Goal: Task Accomplishment & Management: Use online tool/utility

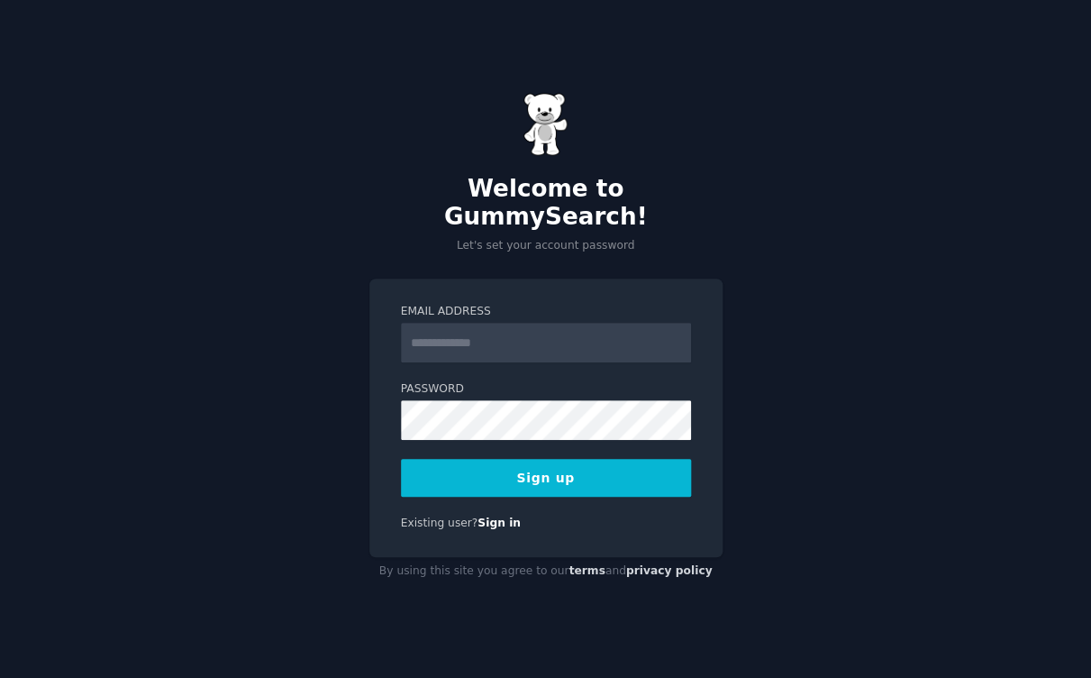
click at [444, 323] on input "Email Address" at bounding box center [546, 343] width 290 height 40
type input "**********"
click at [535, 465] on button "Sign up" at bounding box center [546, 478] width 290 height 38
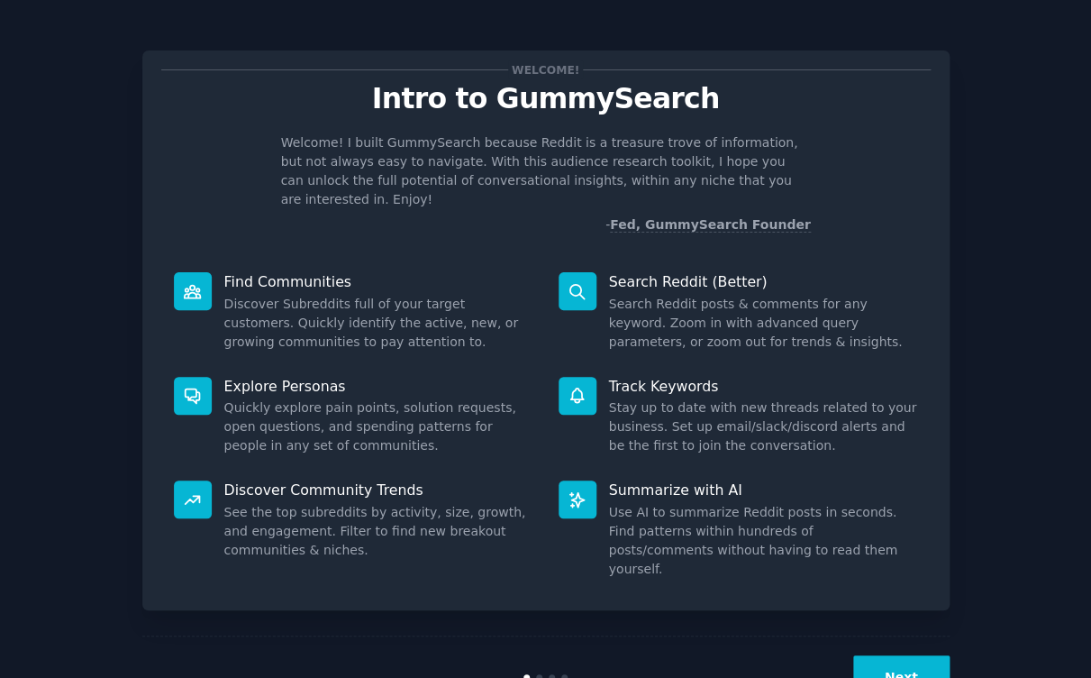
click at [890, 655] on button "Next" at bounding box center [901, 677] width 96 height 44
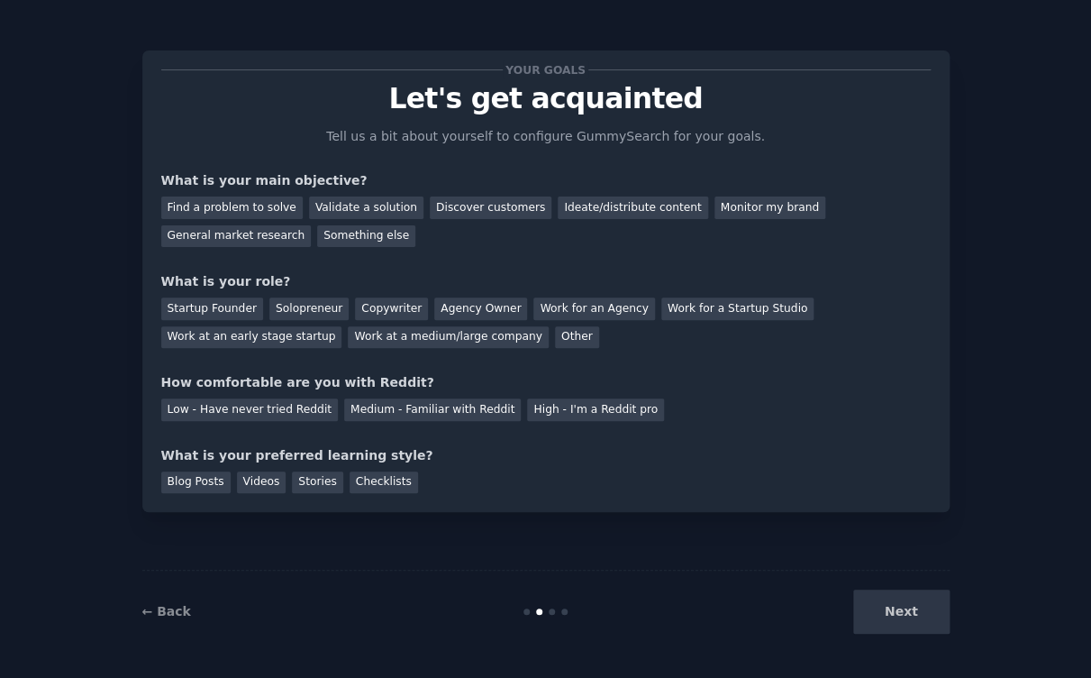
click at [548, 266] on div "Your goals Let's get acquainted Tell us a bit about yourself to configure Gummy…" at bounding box center [546, 281] width 770 height 424
click at [254, 204] on div "Find a problem to solve" at bounding box center [231, 207] width 141 height 23
click at [358, 205] on div "Validate a solution" at bounding box center [366, 207] width 114 height 23
click at [261, 210] on div "Find a problem to solve" at bounding box center [231, 207] width 141 height 23
click at [327, 309] on div "Solopreneur" at bounding box center [308, 308] width 79 height 23
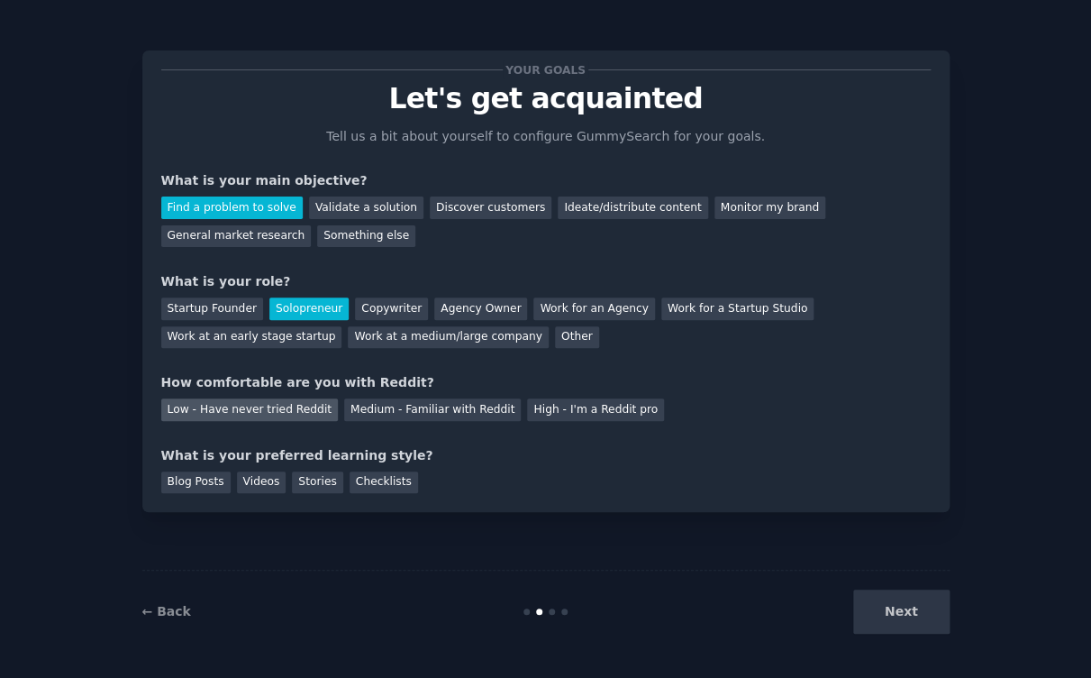
click at [300, 410] on div "Low - Have never tried Reddit" at bounding box center [249, 409] width 177 height 23
click at [276, 484] on div "Videos" at bounding box center [262, 482] width 50 height 23
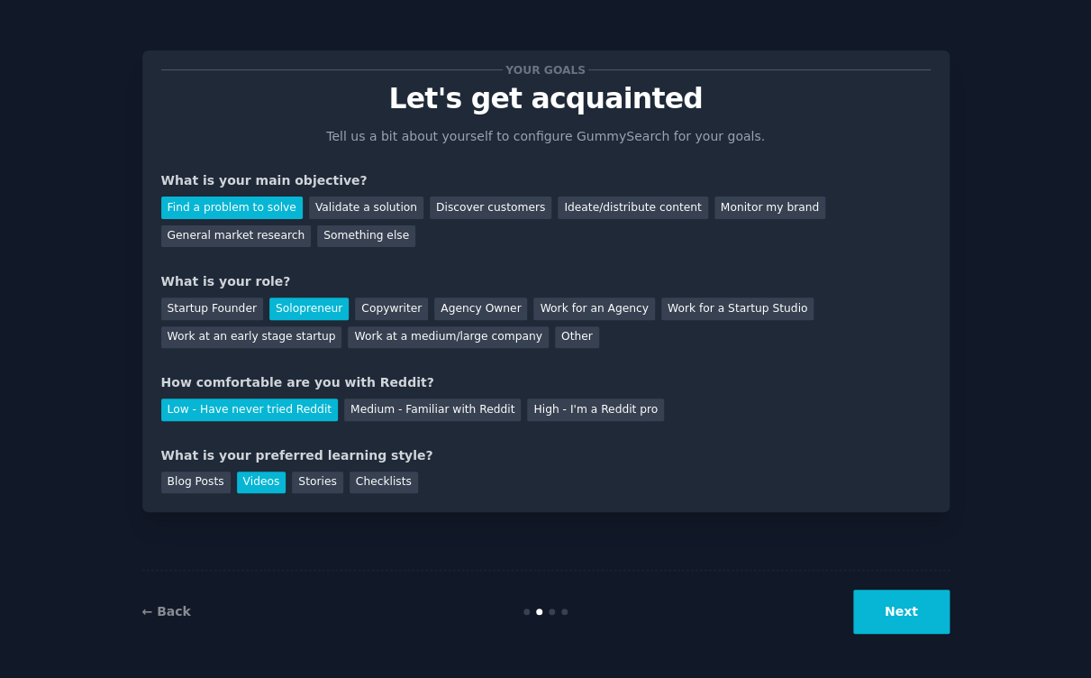
click at [893, 619] on button "Next" at bounding box center [901, 611] width 96 height 44
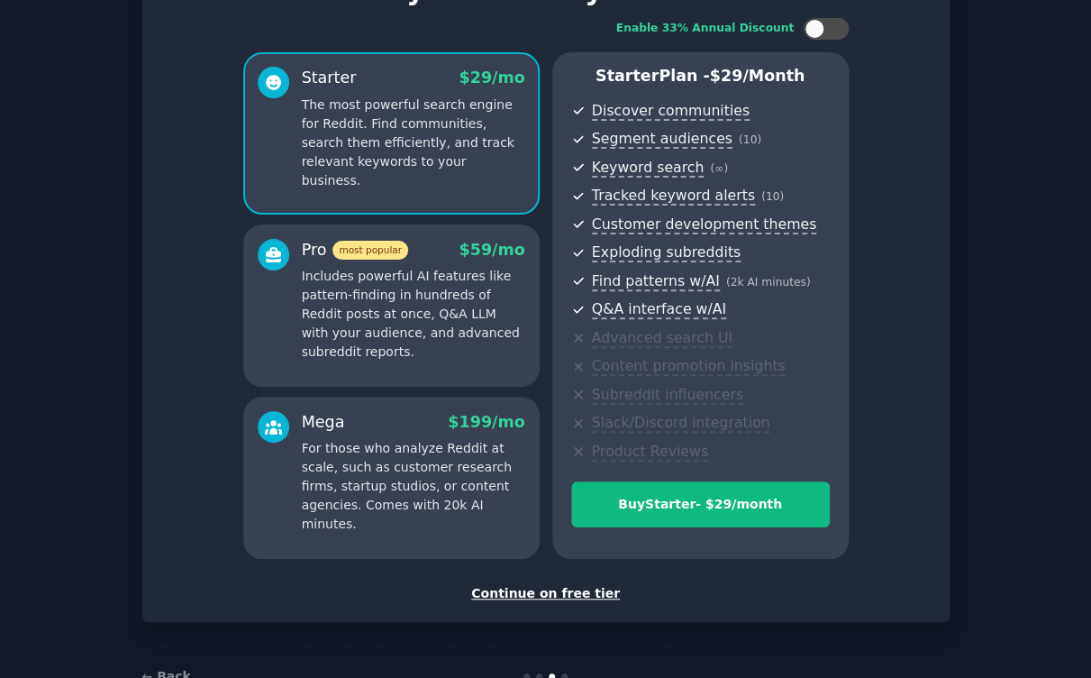
scroll to position [112, 0]
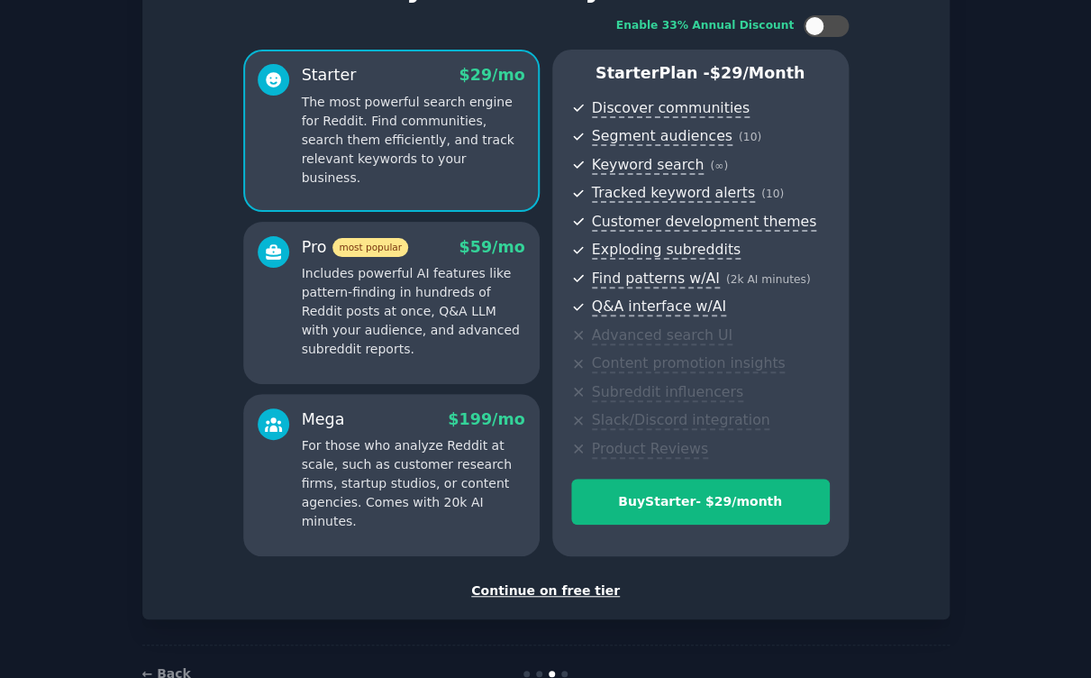
click at [591, 590] on div "Continue on free tier" at bounding box center [546, 590] width 770 height 19
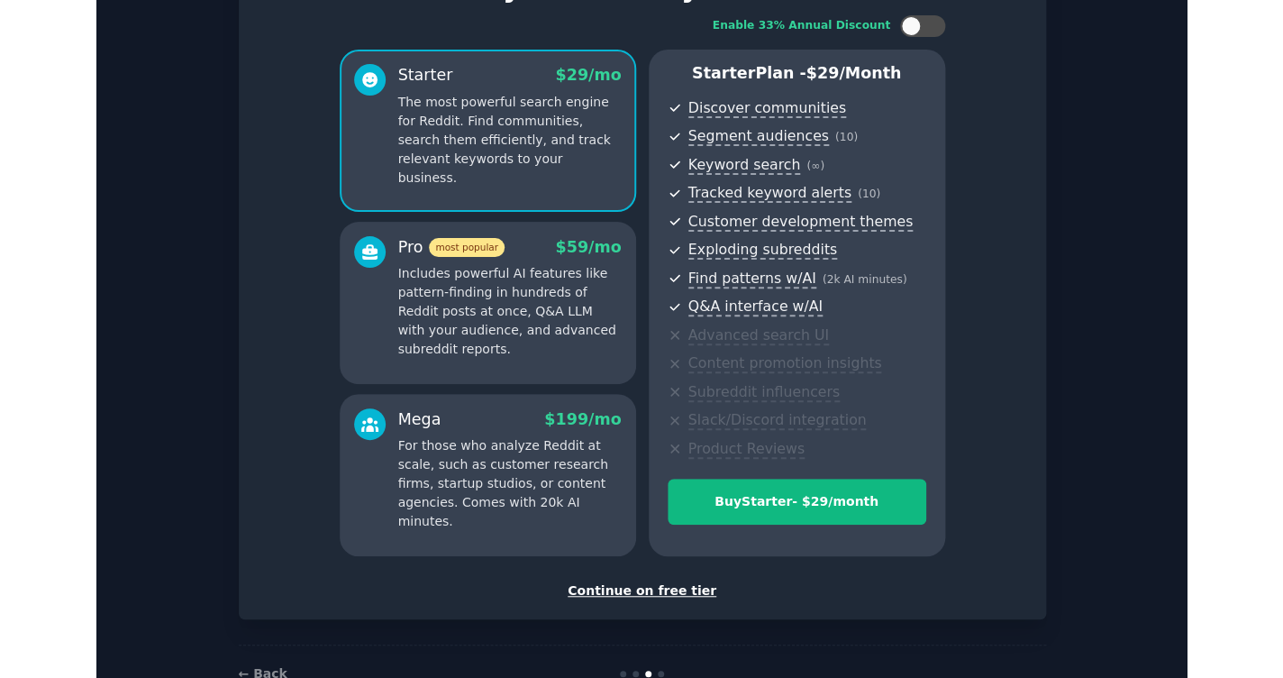
scroll to position [24, 0]
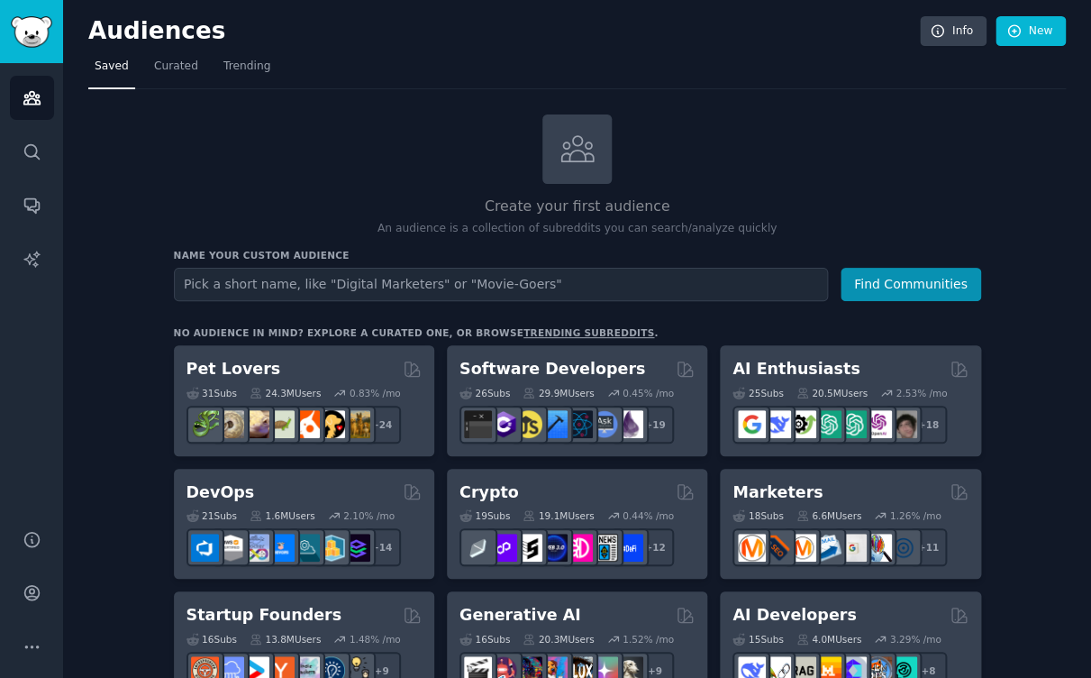
click at [329, 170] on div "Create your first audience An audience is a collection of subreddits you can se…" at bounding box center [578, 175] width 808 height 123
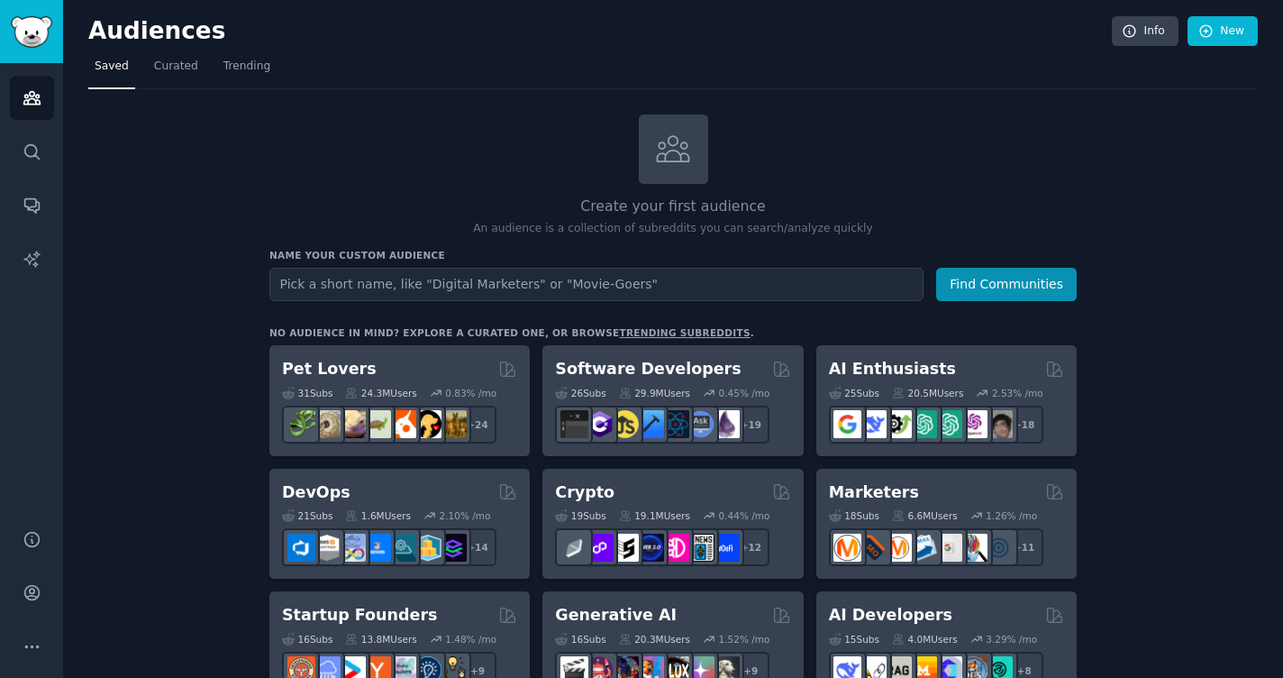
click at [377, 160] on div "Create your first audience An audience is a collection of subreddits you can se…" at bounding box center [673, 175] width 808 height 123
click at [797, 149] on div "Create your first audience An audience is a collection of subreddits you can se…" at bounding box center [673, 175] width 808 height 123
click at [39, 151] on icon "Sidebar" at bounding box center [32, 151] width 19 height 19
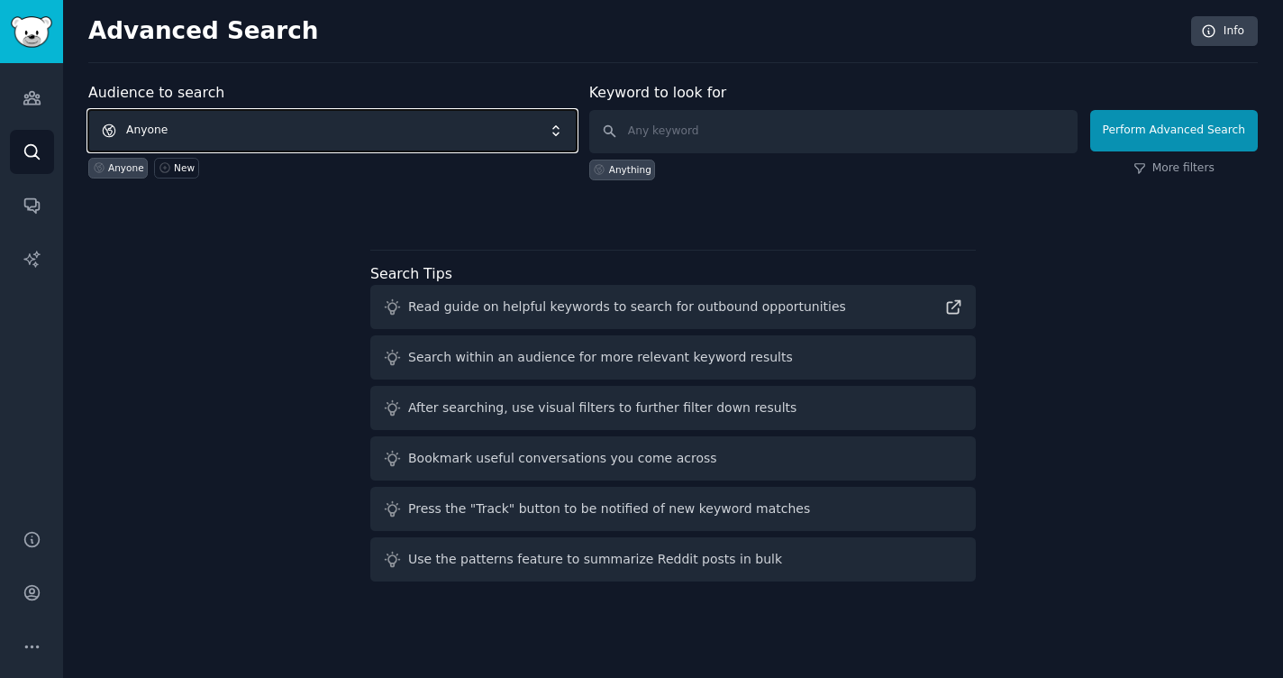
click at [234, 140] on span "Anyone" at bounding box center [332, 130] width 488 height 41
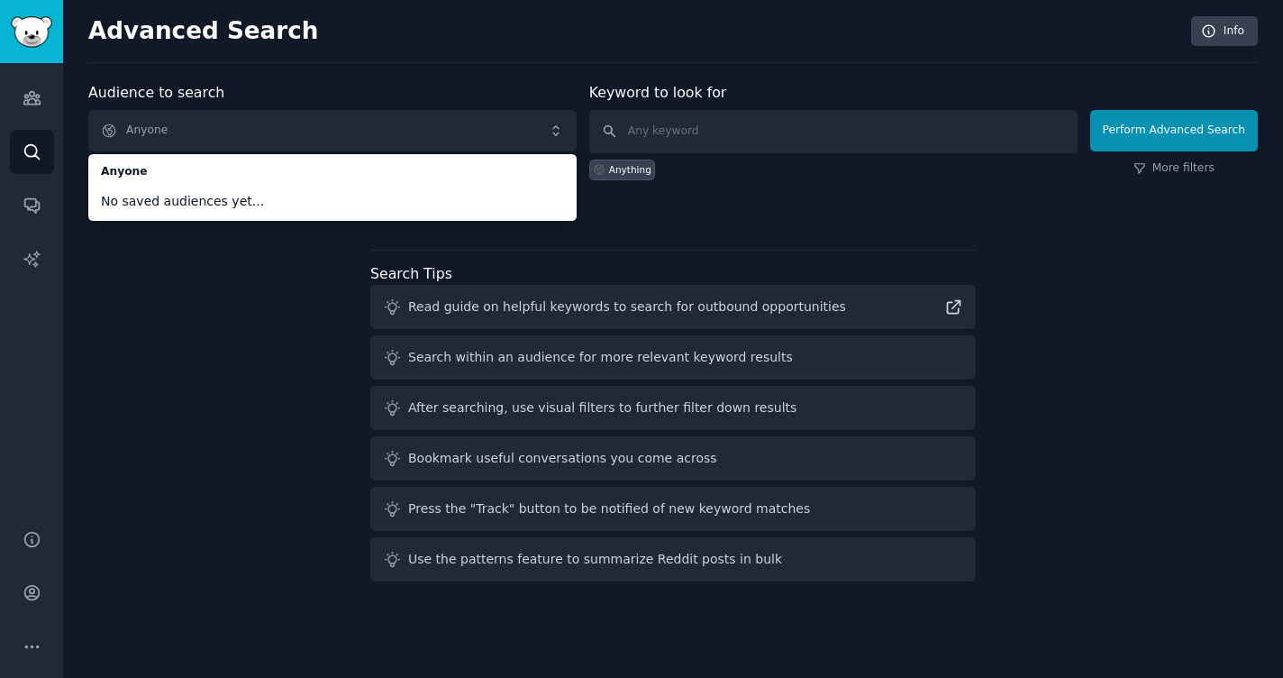
click at [221, 270] on div "Audience to search Anyone Anyone No saved audiences yet... Anyone New Keyword t…" at bounding box center [673, 335] width 1170 height 507
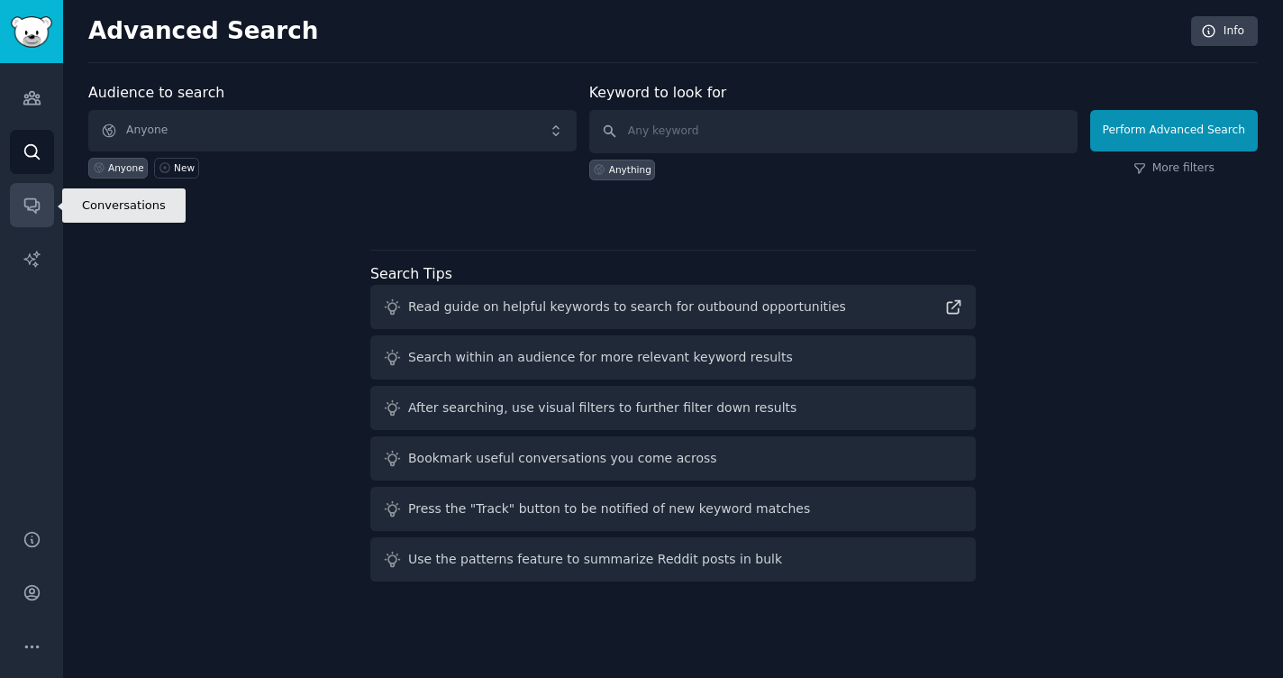
click at [38, 206] on icon "Sidebar" at bounding box center [31, 206] width 14 height 14
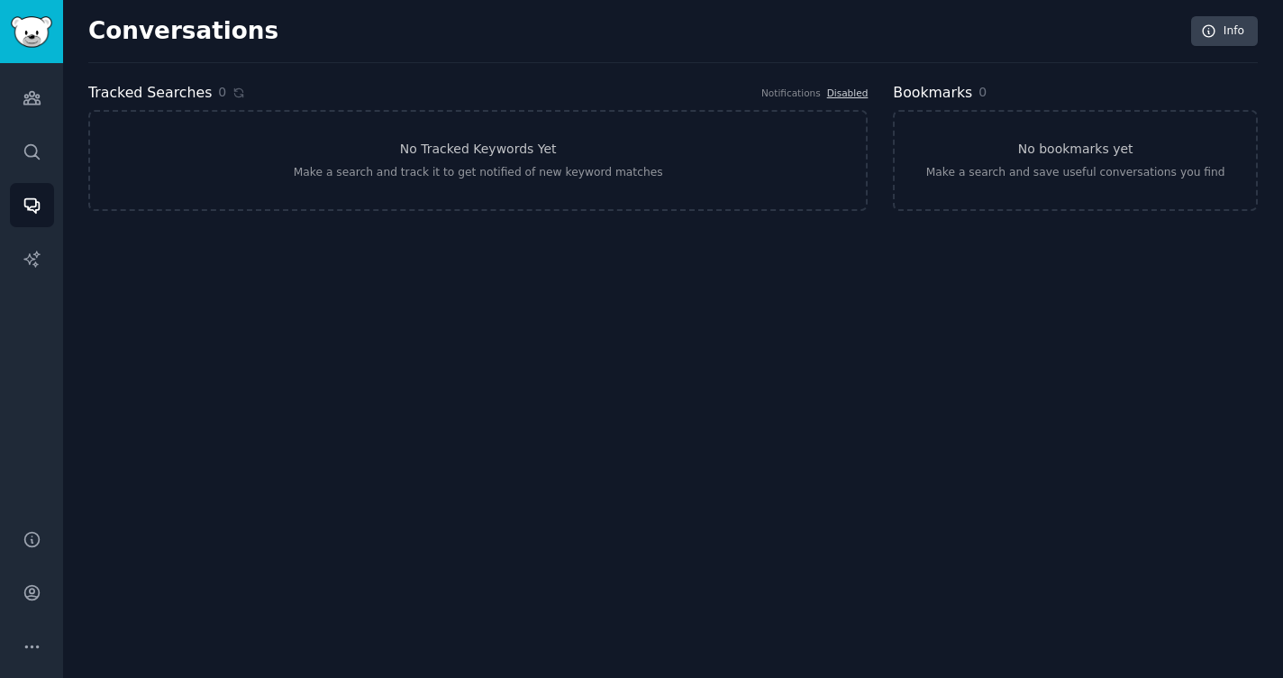
click at [176, 238] on div "Conversations Info Tracked Searches 0 Notifications Disabled No Tracked Keyword…" at bounding box center [673, 339] width 1220 height 678
click at [30, 248] on link "AI Reports" at bounding box center [32, 259] width 44 height 44
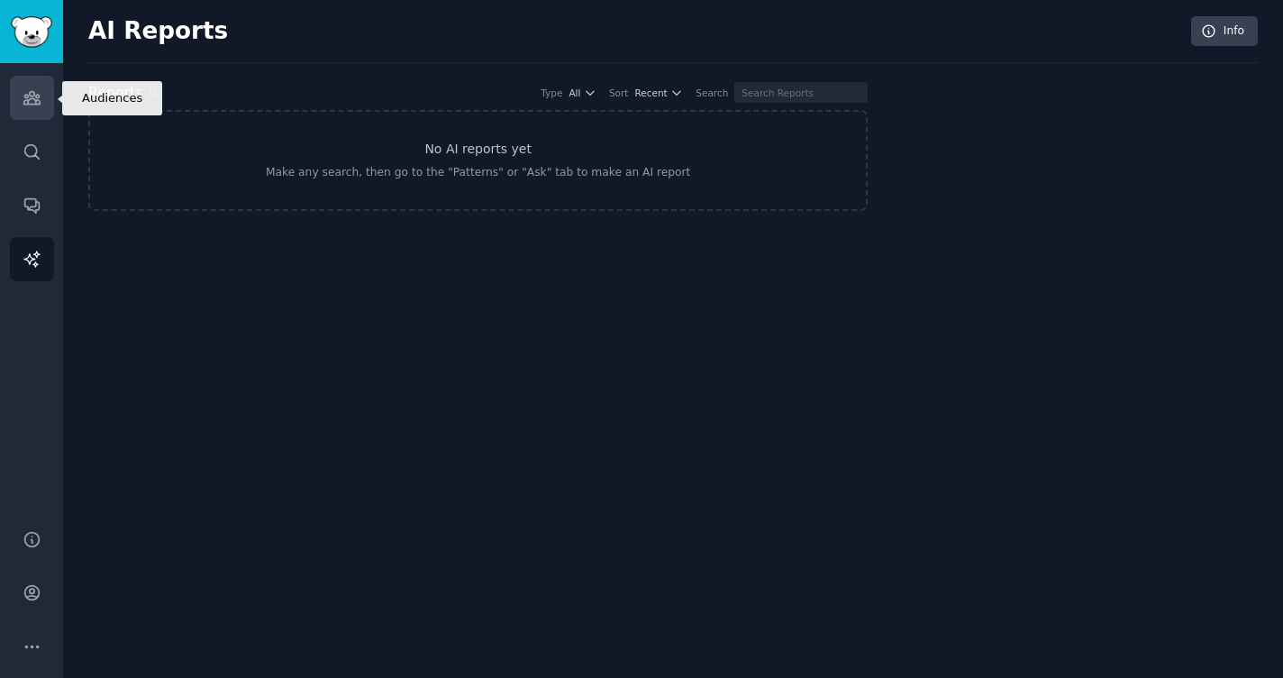
click at [46, 110] on link "Audiences" at bounding box center [32, 98] width 44 height 44
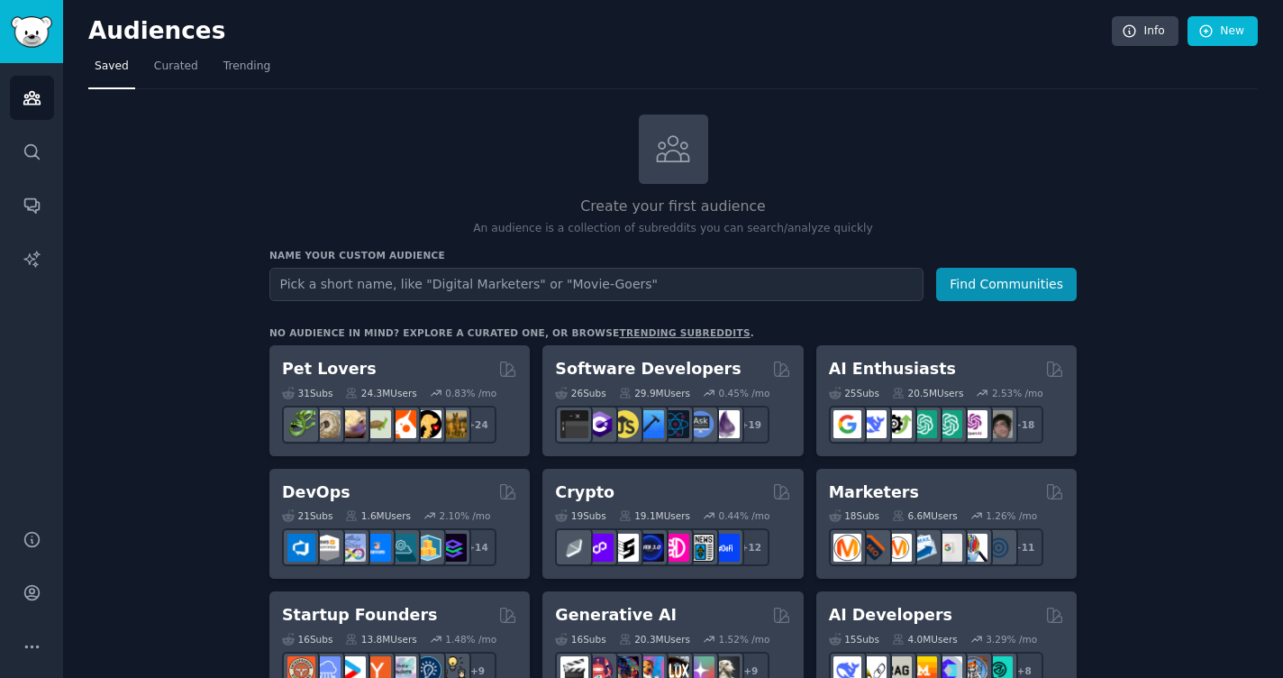
click at [643, 329] on link "trending subreddits" at bounding box center [684, 332] width 131 height 11
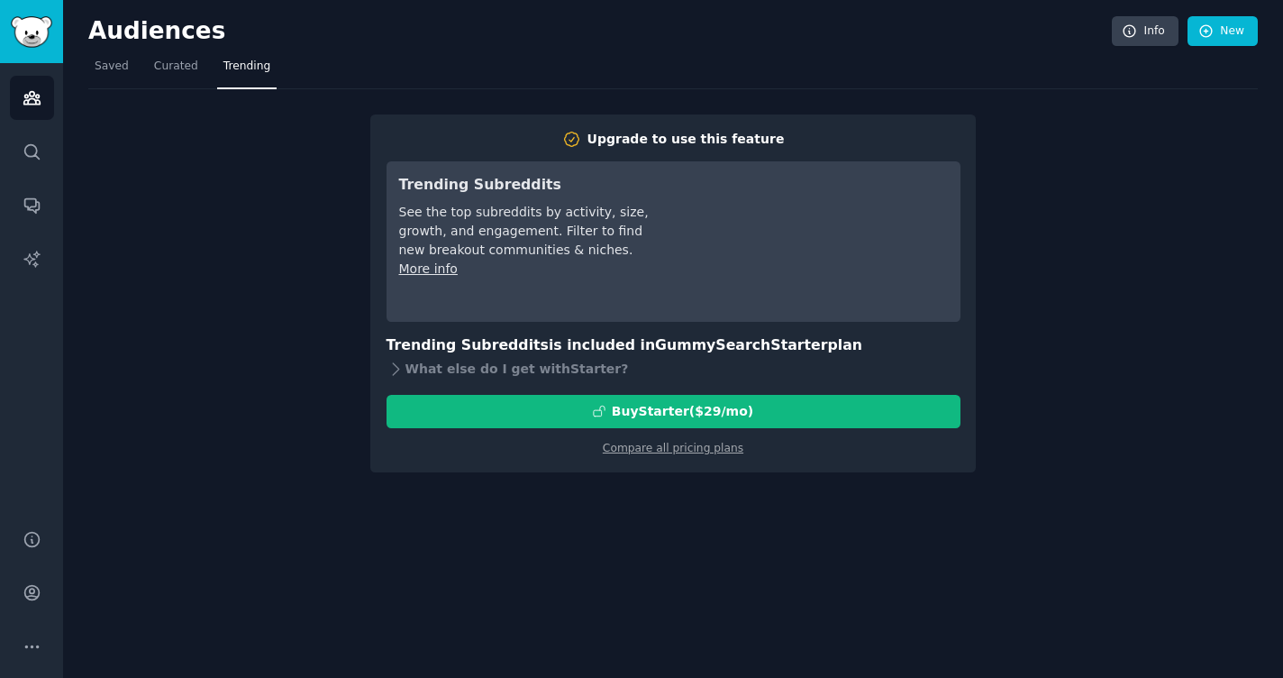
click at [293, 206] on div "Upgrade to use this feature Trending Subreddits See the top subreddits by activ…" at bounding box center [673, 280] width 1170 height 383
click at [183, 77] on link "Curated" at bounding box center [176, 70] width 57 height 37
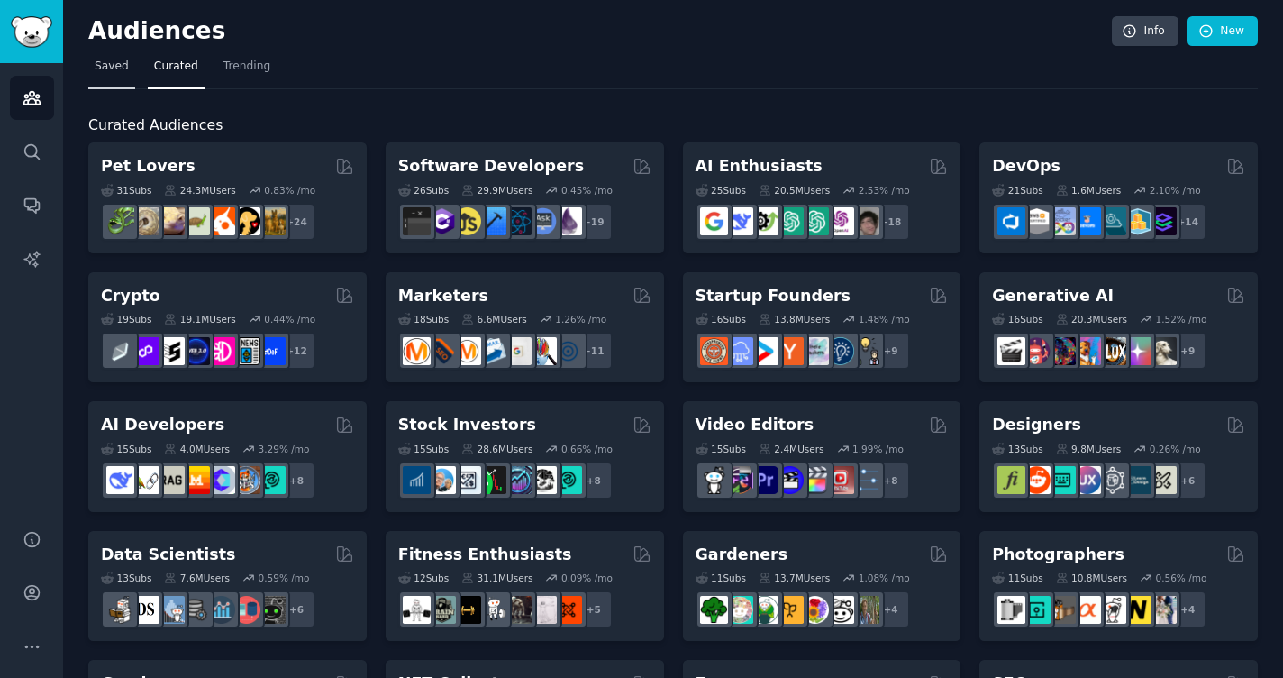
click at [108, 67] on span "Saved" at bounding box center [112, 67] width 34 height 16
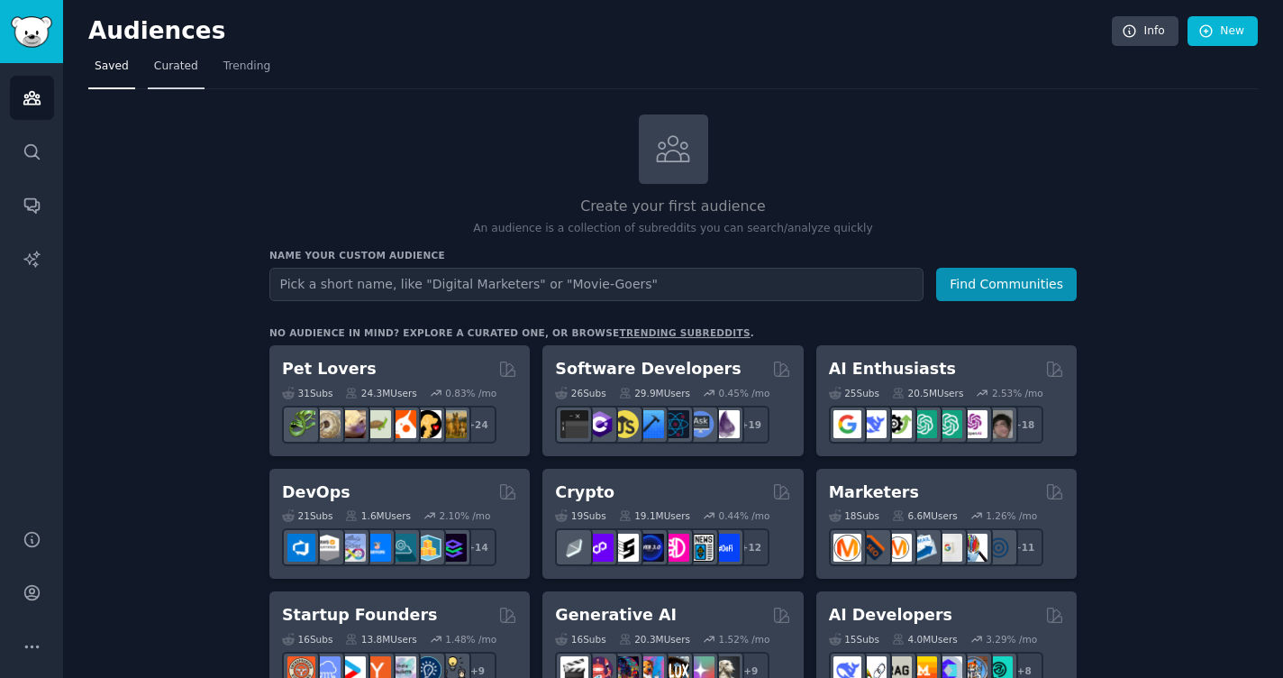
click at [182, 73] on span "Curated" at bounding box center [176, 67] width 44 height 16
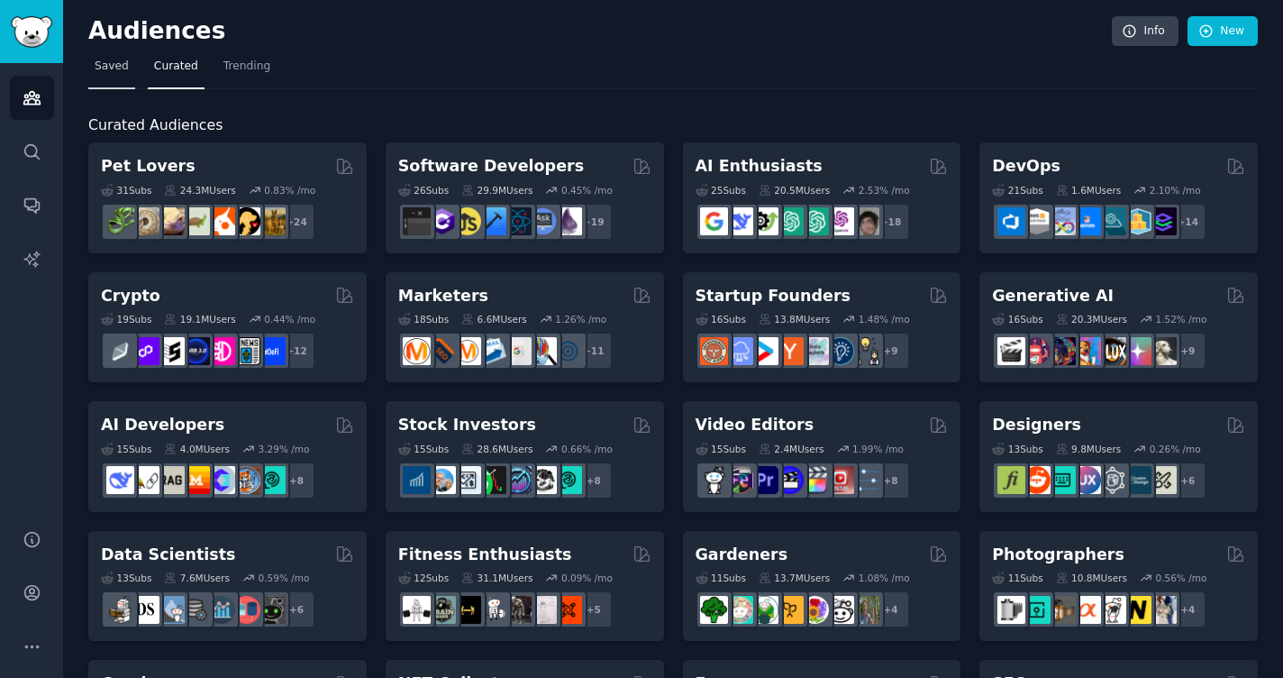
click at [130, 67] on link "Saved" at bounding box center [111, 70] width 47 height 37
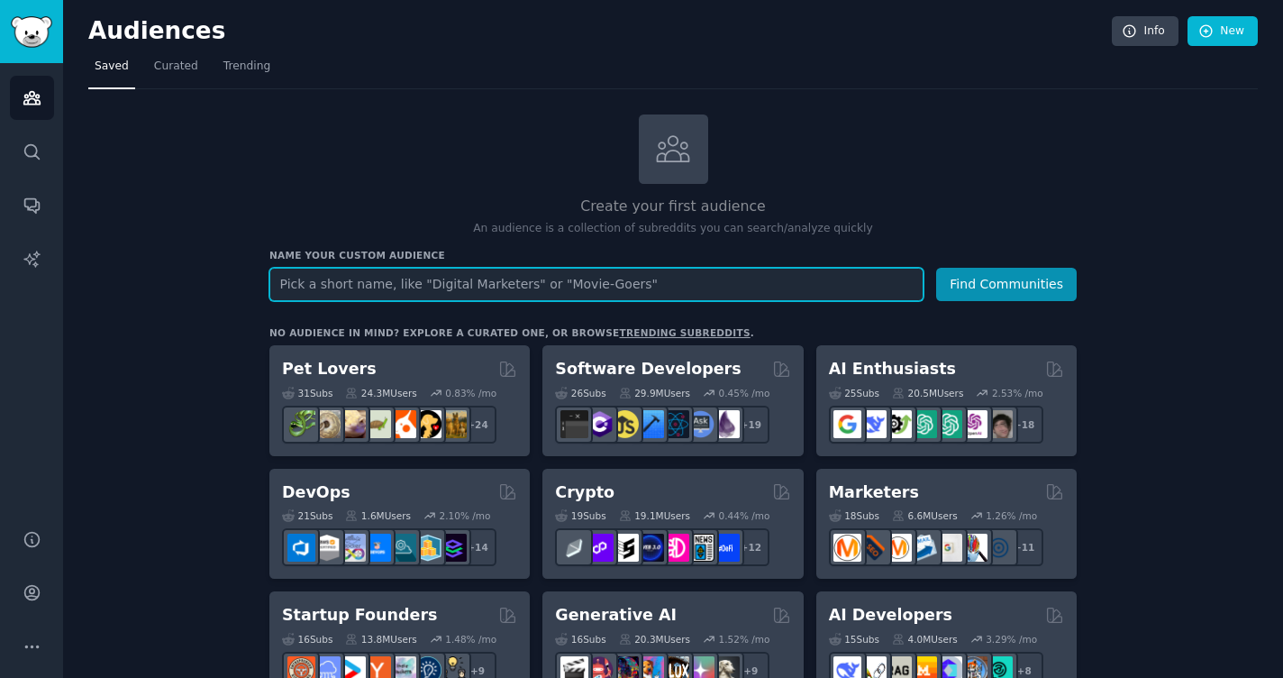
click at [344, 298] on input "text" at bounding box center [596, 284] width 654 height 33
type input "Mixing Mastering"
click at [936, 268] on button "Find Communities" at bounding box center [1006, 284] width 141 height 33
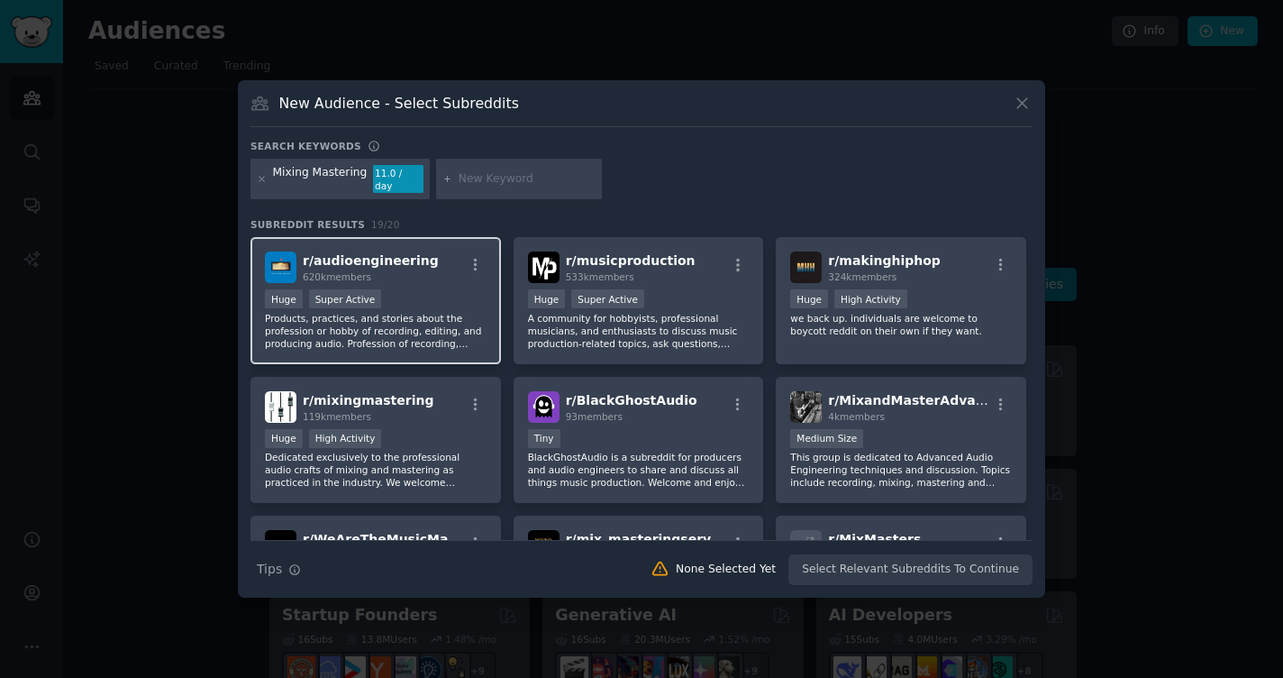
click at [431, 289] on div "Huge Super Active" at bounding box center [376, 300] width 222 height 23
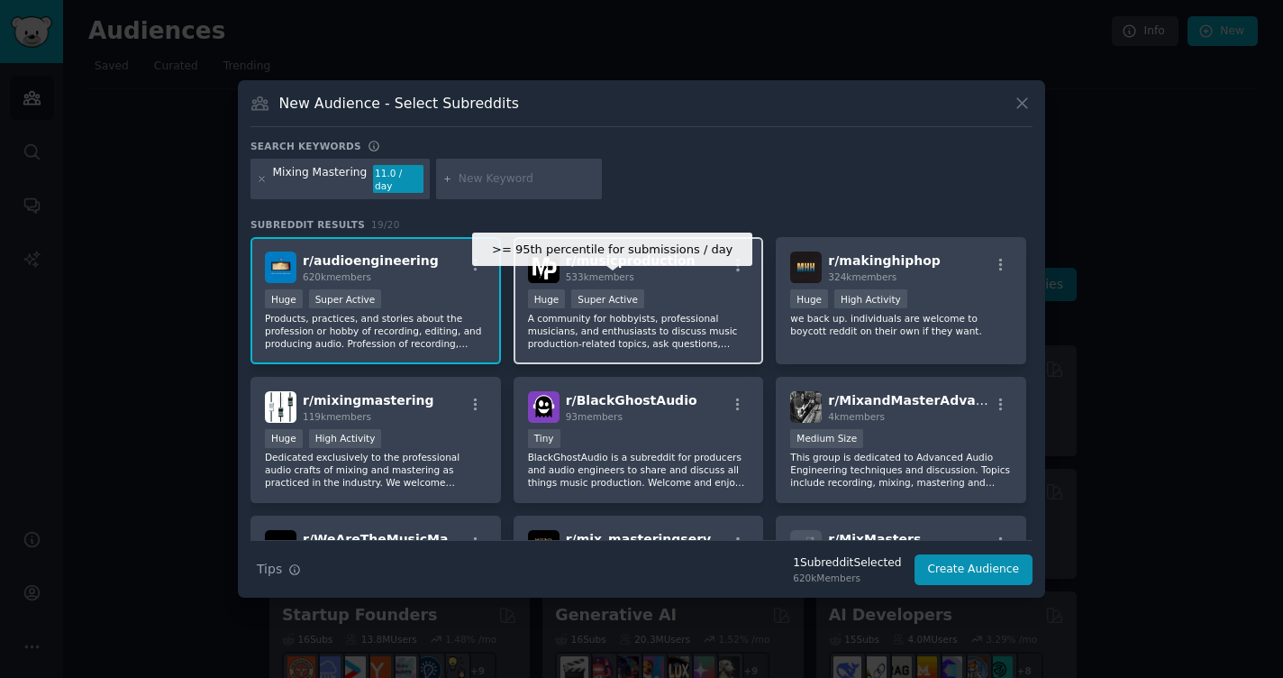
click at [616, 297] on div "Super Active" at bounding box center [607, 298] width 73 height 19
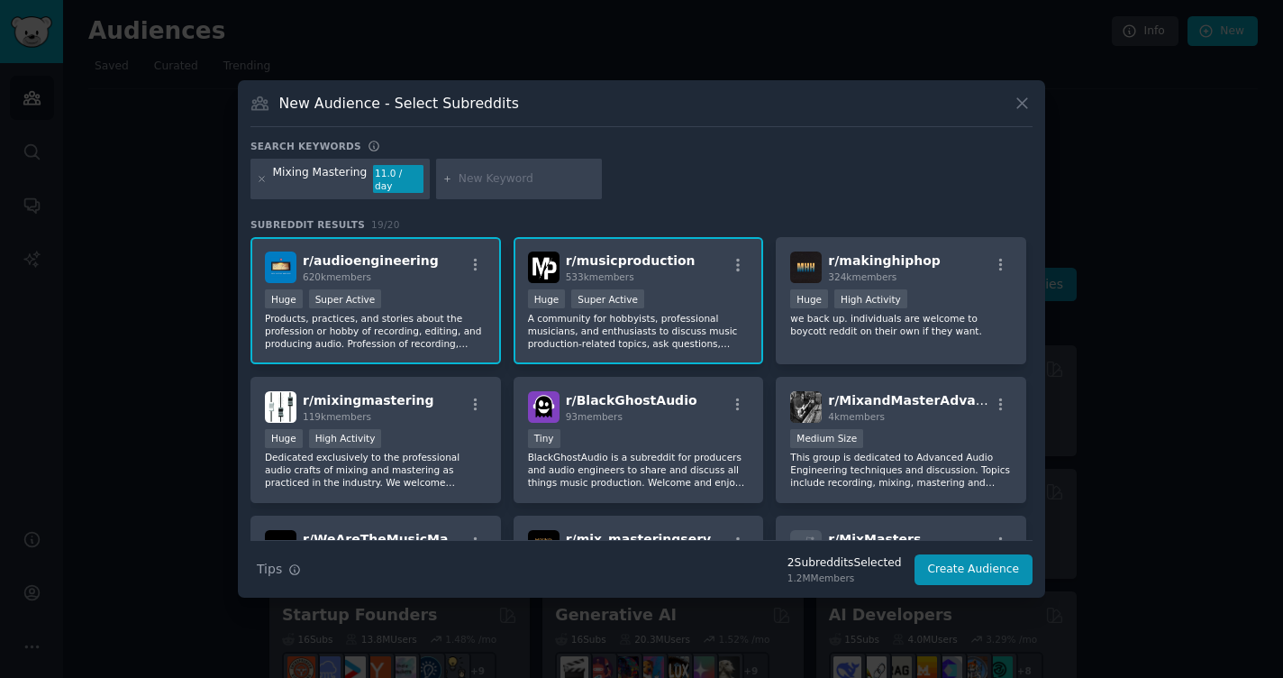
click at [585, 332] on p "A community for hobbyists, professional musicians, and enthusiasts to discuss m…" at bounding box center [639, 331] width 222 height 38
click at [676, 260] on div "r/ musicproduction 533k members" at bounding box center [639, 267] width 222 height 32
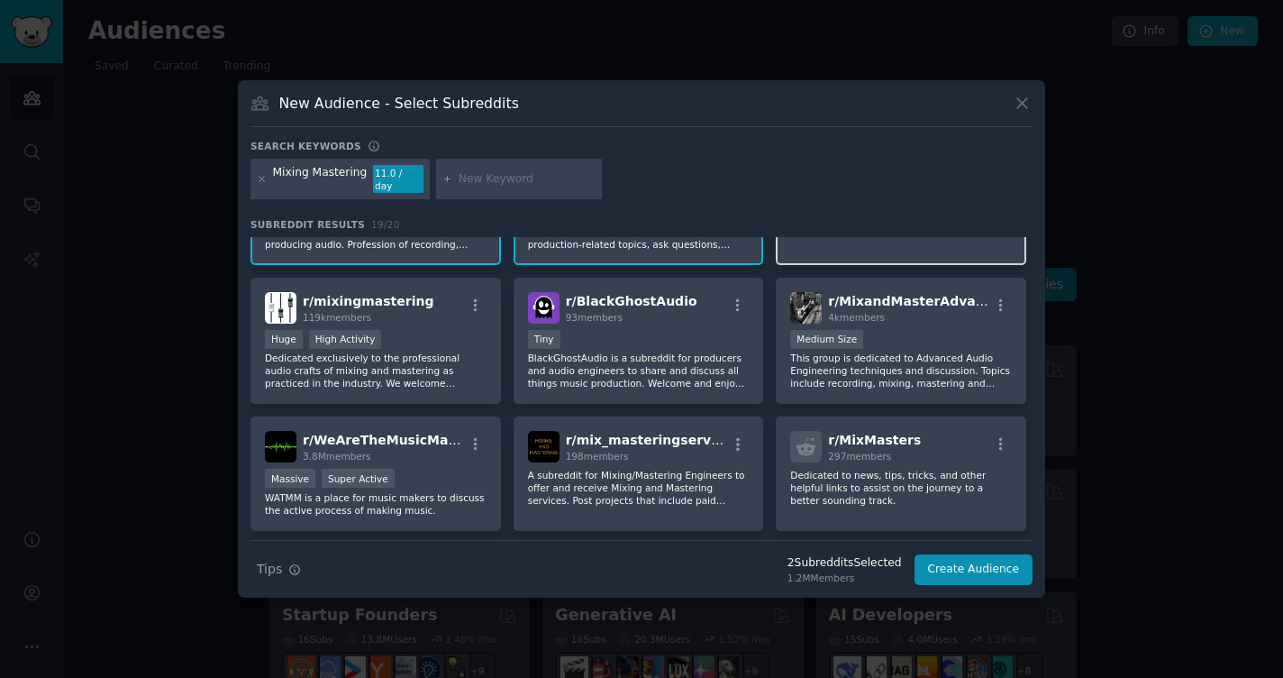
scroll to position [107, 0]
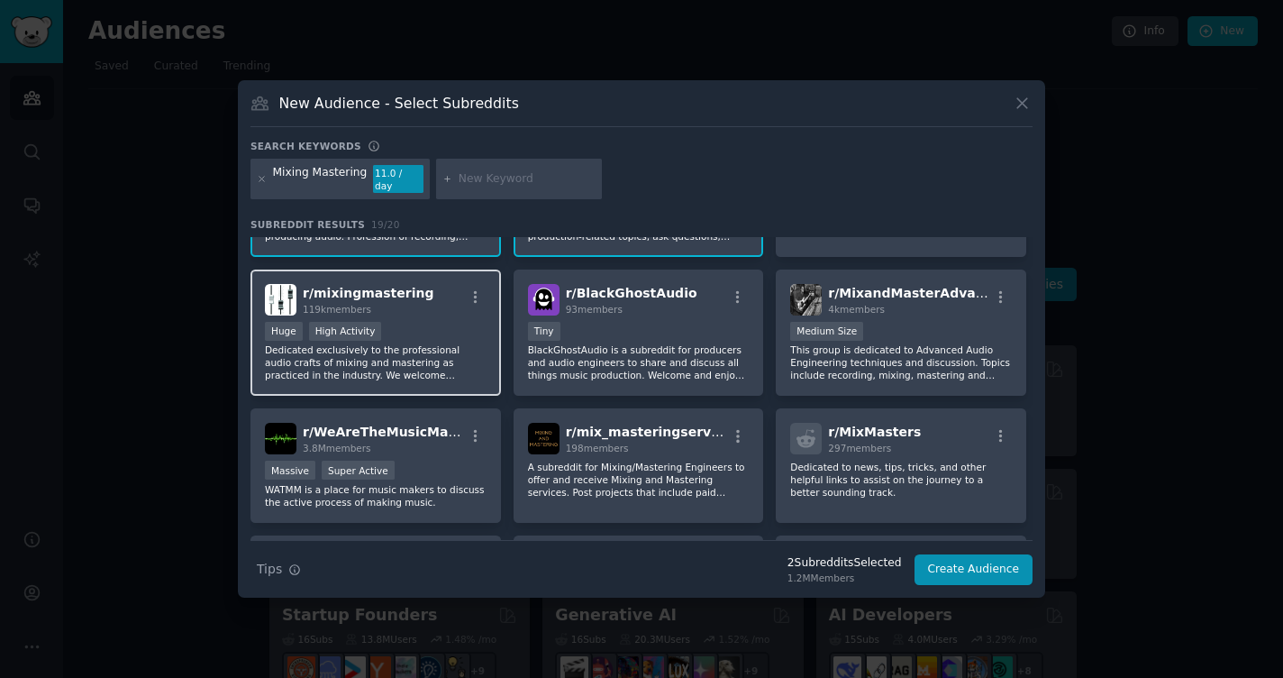
click at [428, 326] on div "Huge High Activity" at bounding box center [376, 333] width 222 height 23
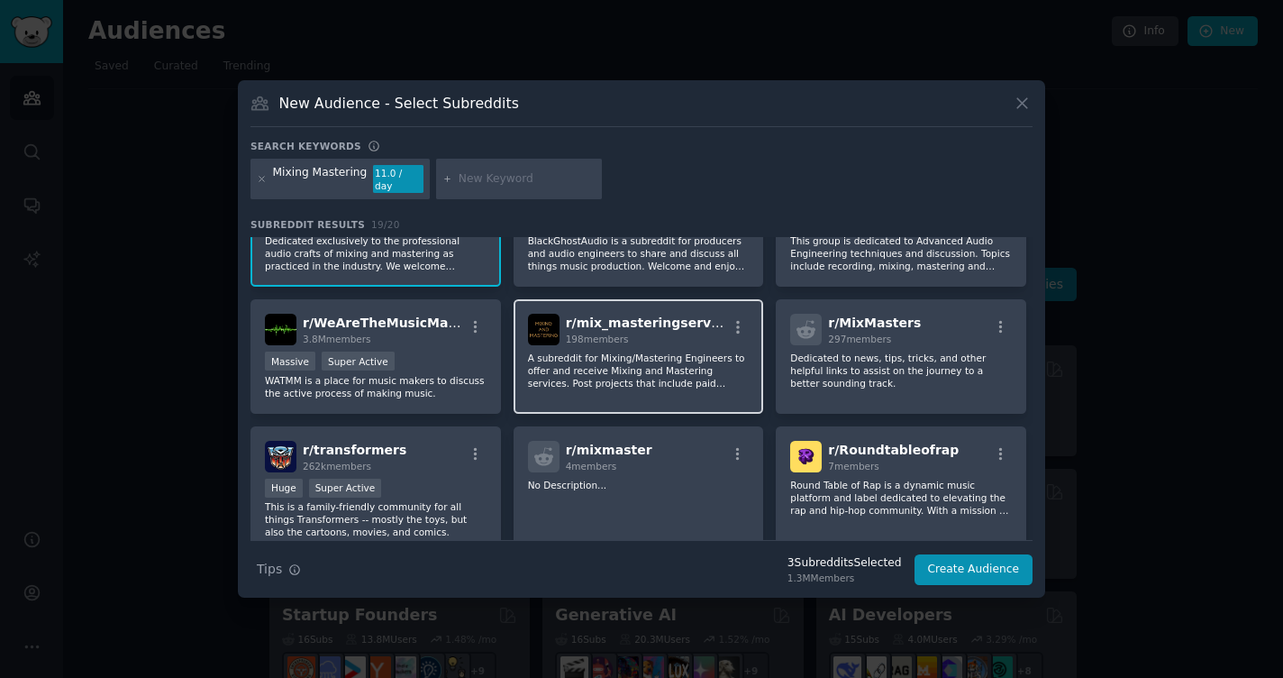
scroll to position [0, 0]
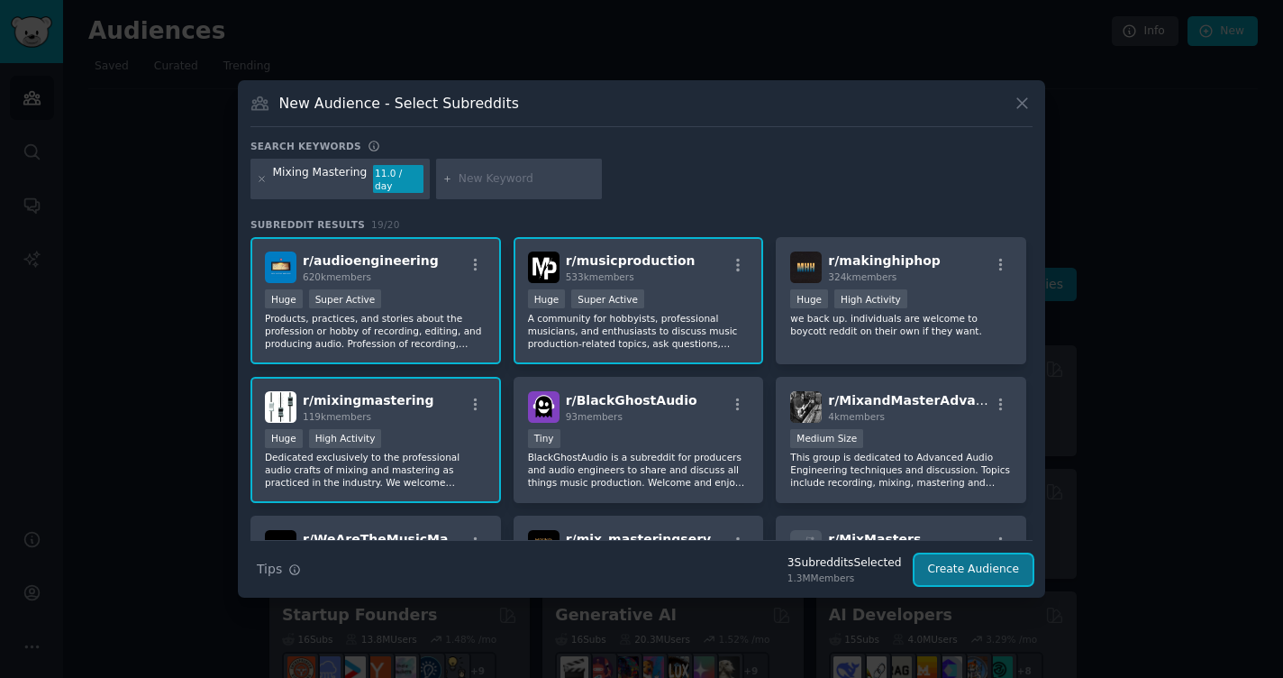
click at [963, 567] on button "Create Audience" at bounding box center [974, 569] width 119 height 31
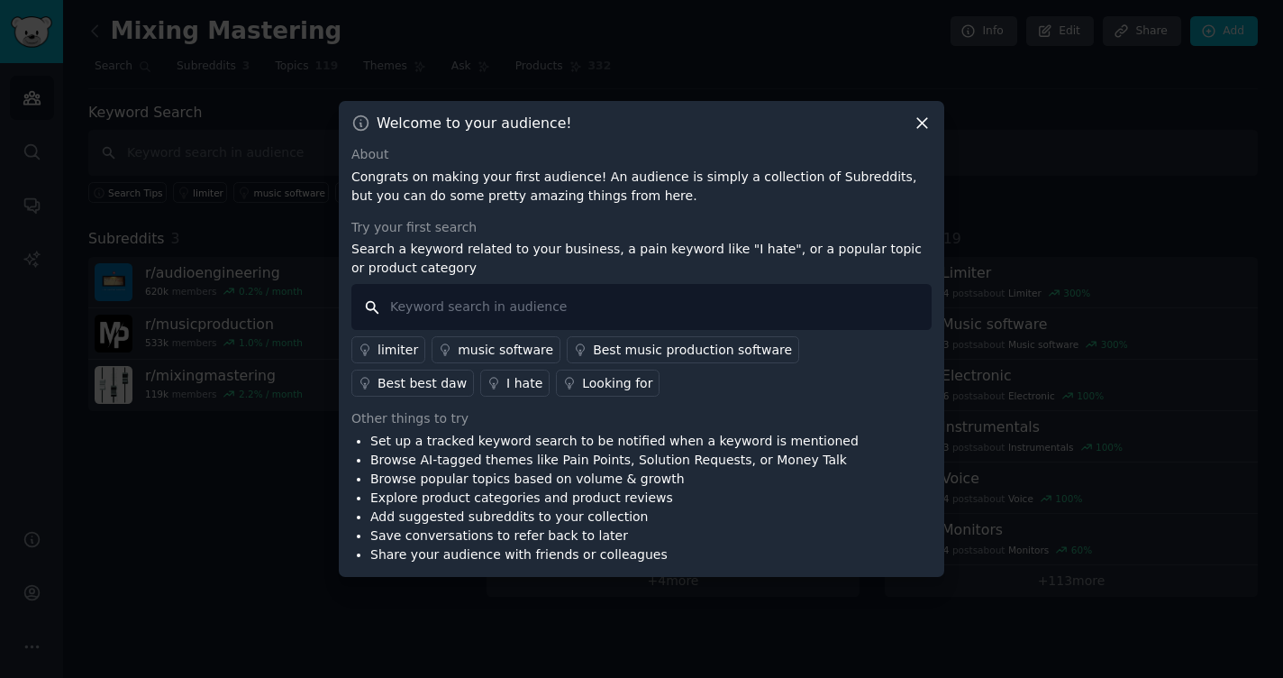
click at [632, 323] on input "text" at bounding box center [641, 307] width 580 height 46
type input "Assistant"
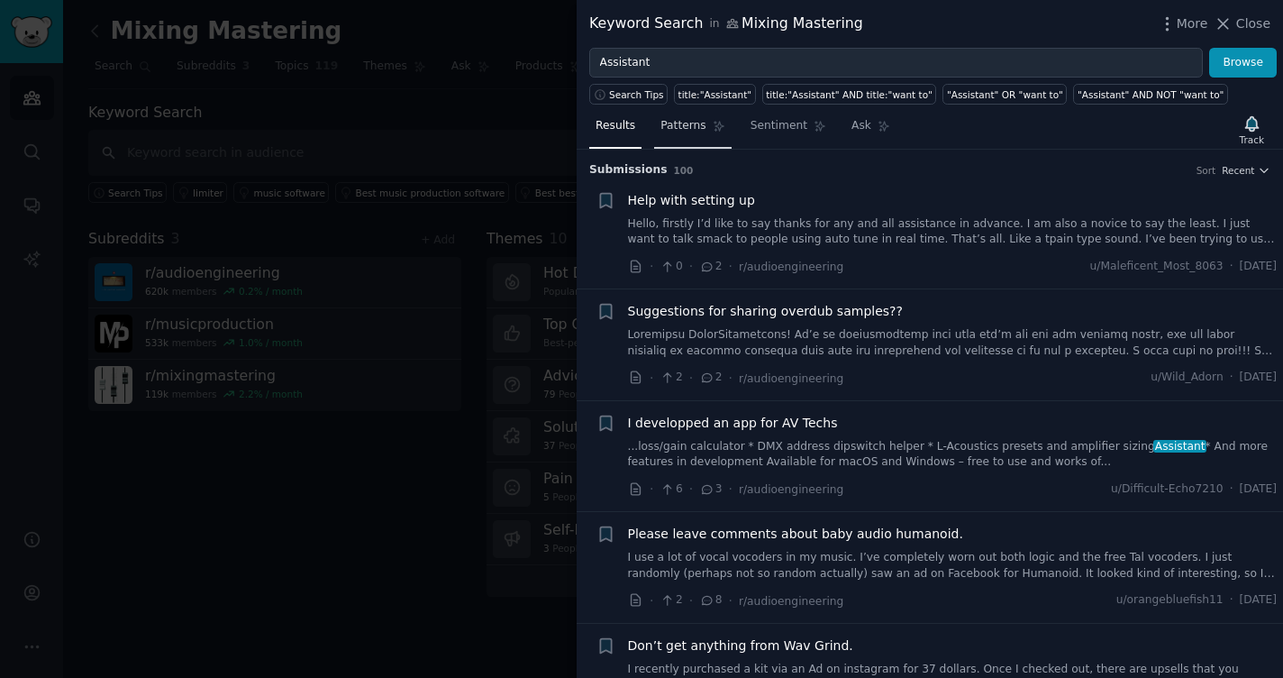
click at [703, 130] on span "Patterns" at bounding box center [683, 126] width 45 height 16
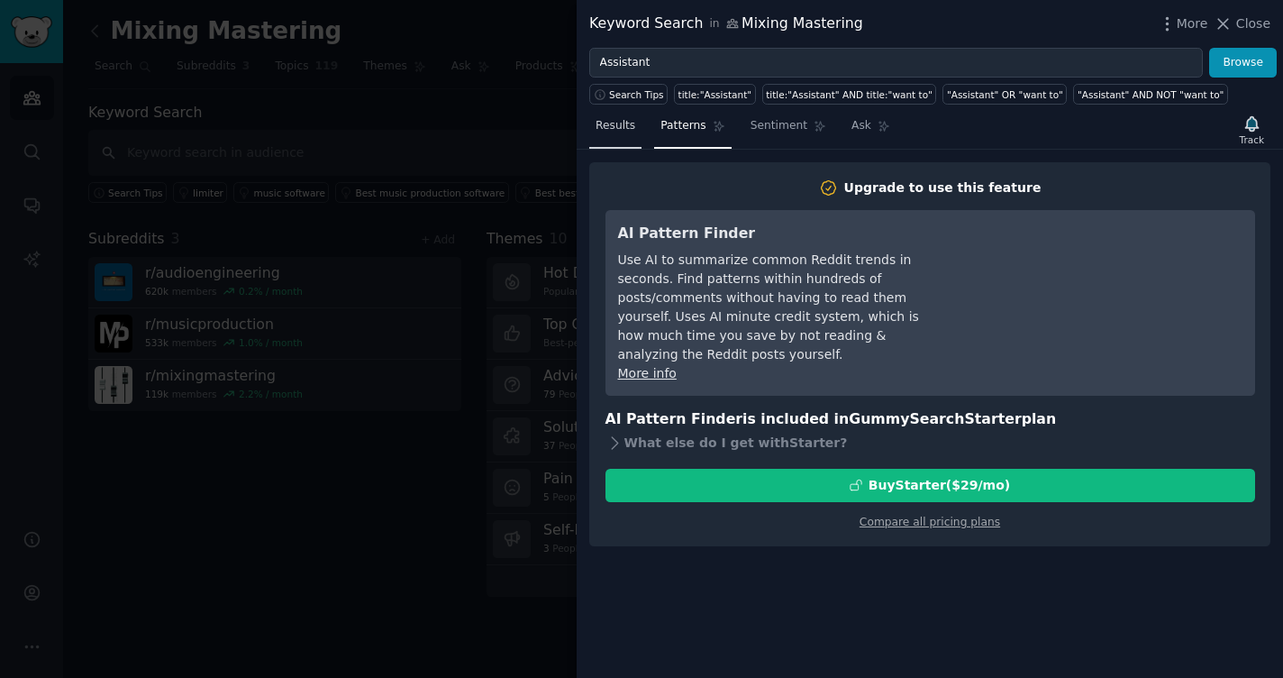
click at [627, 129] on span "Results" at bounding box center [616, 126] width 40 height 16
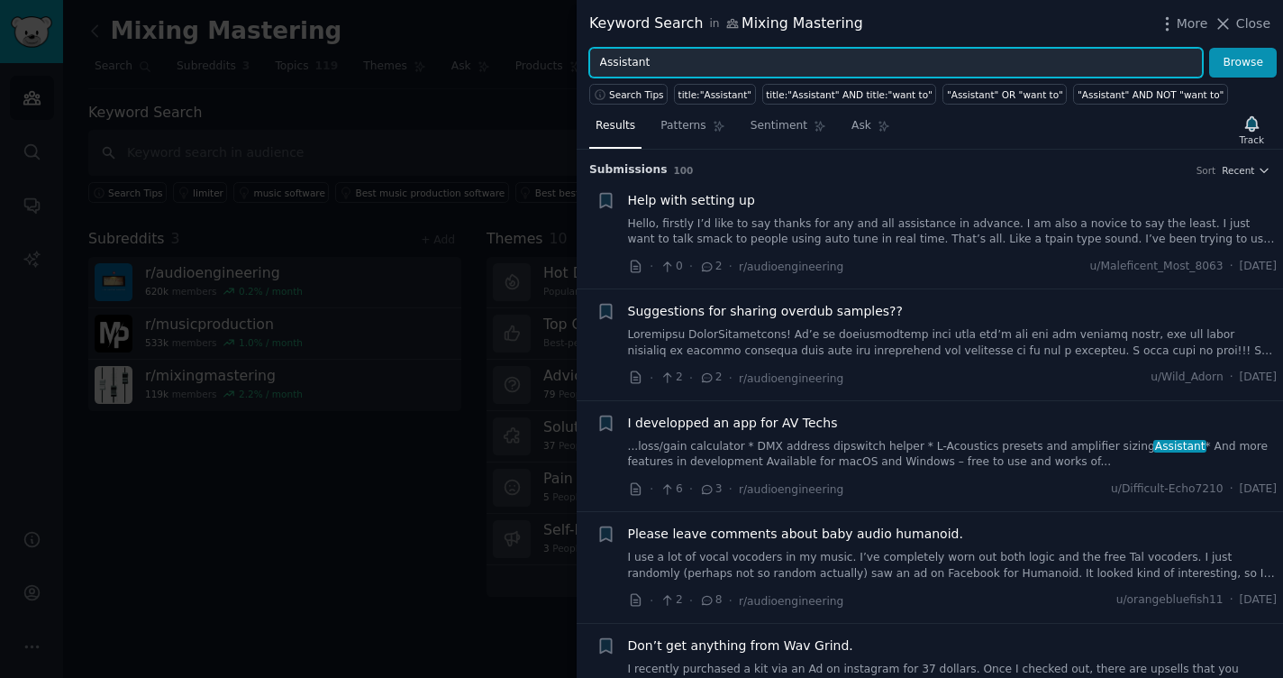
drag, startPoint x: 676, startPoint y: 72, endPoint x: 561, endPoint y: 57, distance: 116.4
click at [589, 58] on input "Assistant" at bounding box center [896, 63] width 614 height 31
type input "I"
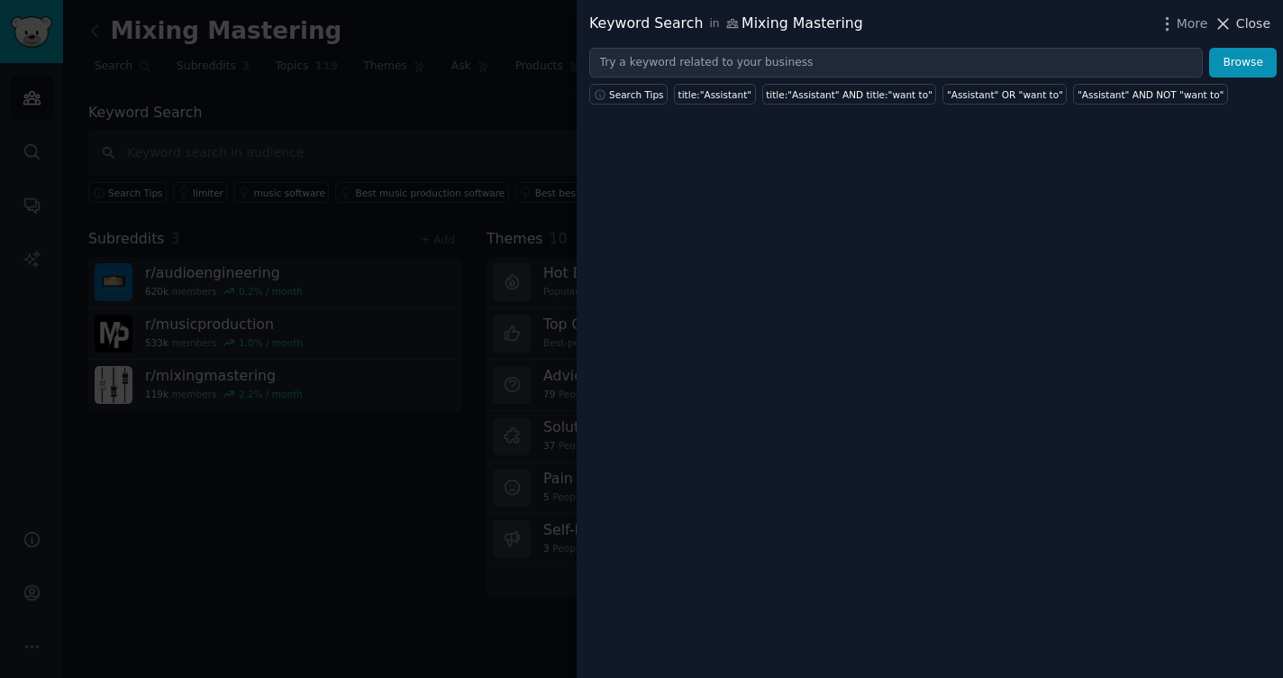
click at [1091, 30] on span "Close" at bounding box center [1254, 23] width 34 height 19
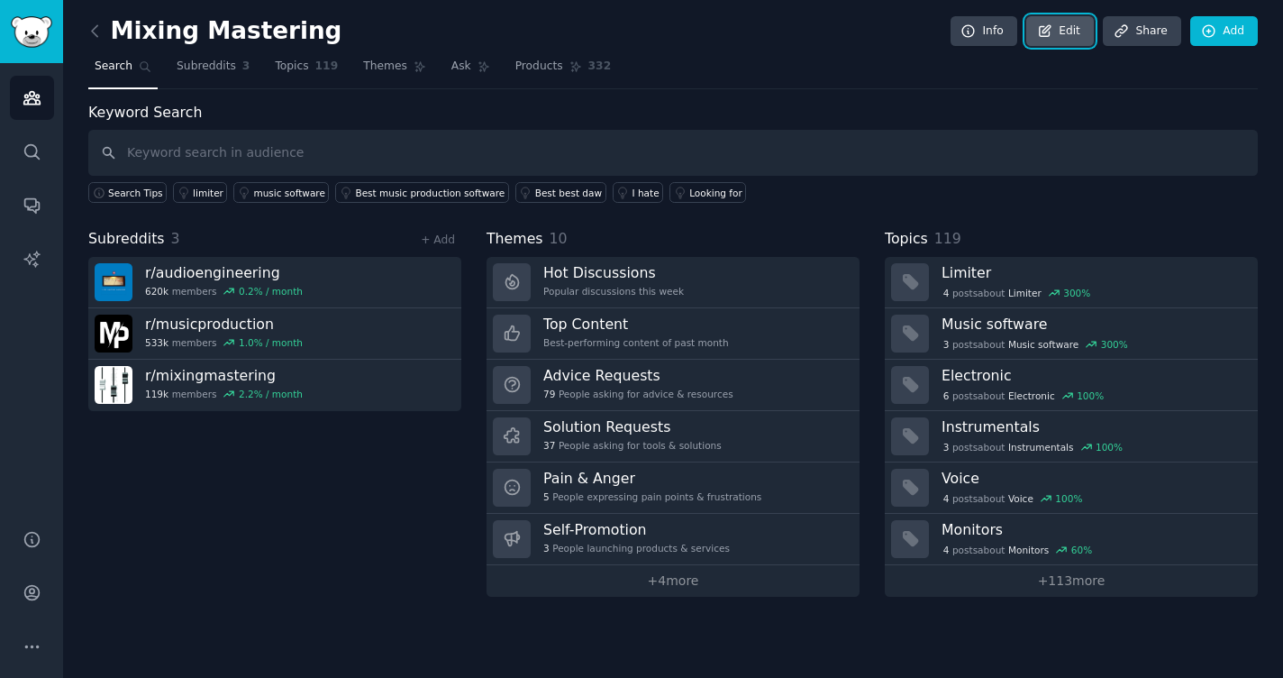
click at [1071, 39] on link "Edit" at bounding box center [1061, 31] width 68 height 31
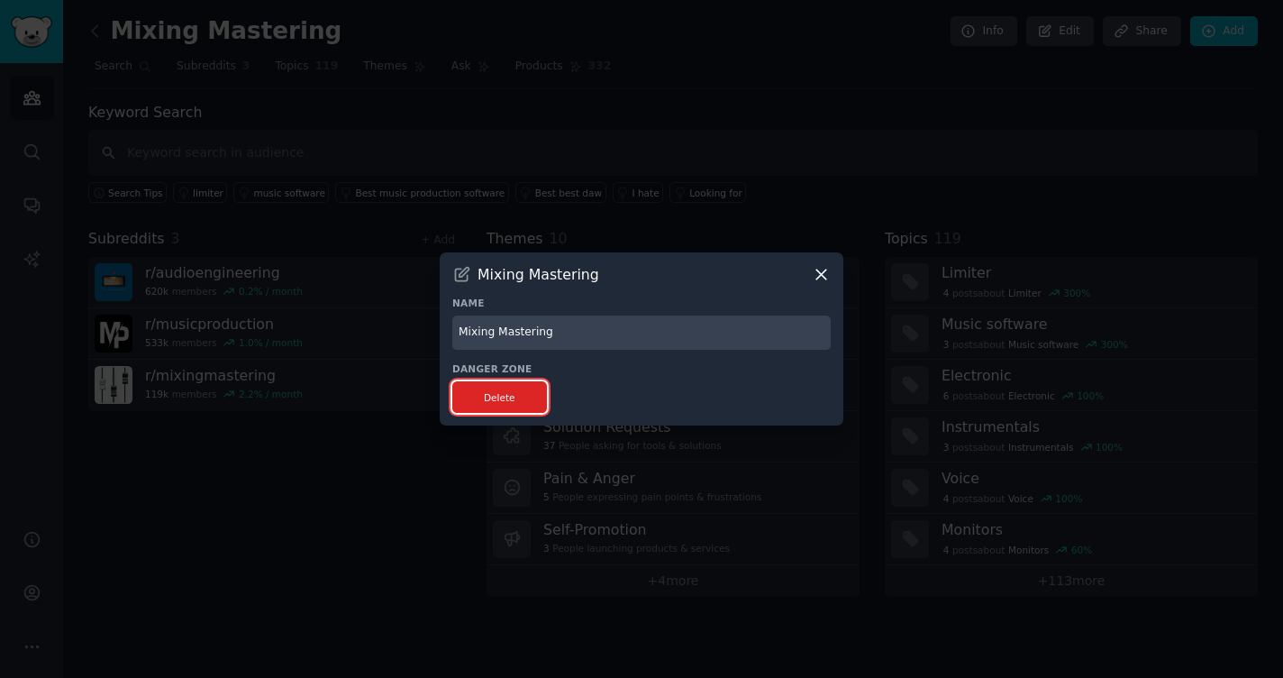
click at [534, 392] on button "Delete" at bounding box center [499, 397] width 95 height 32
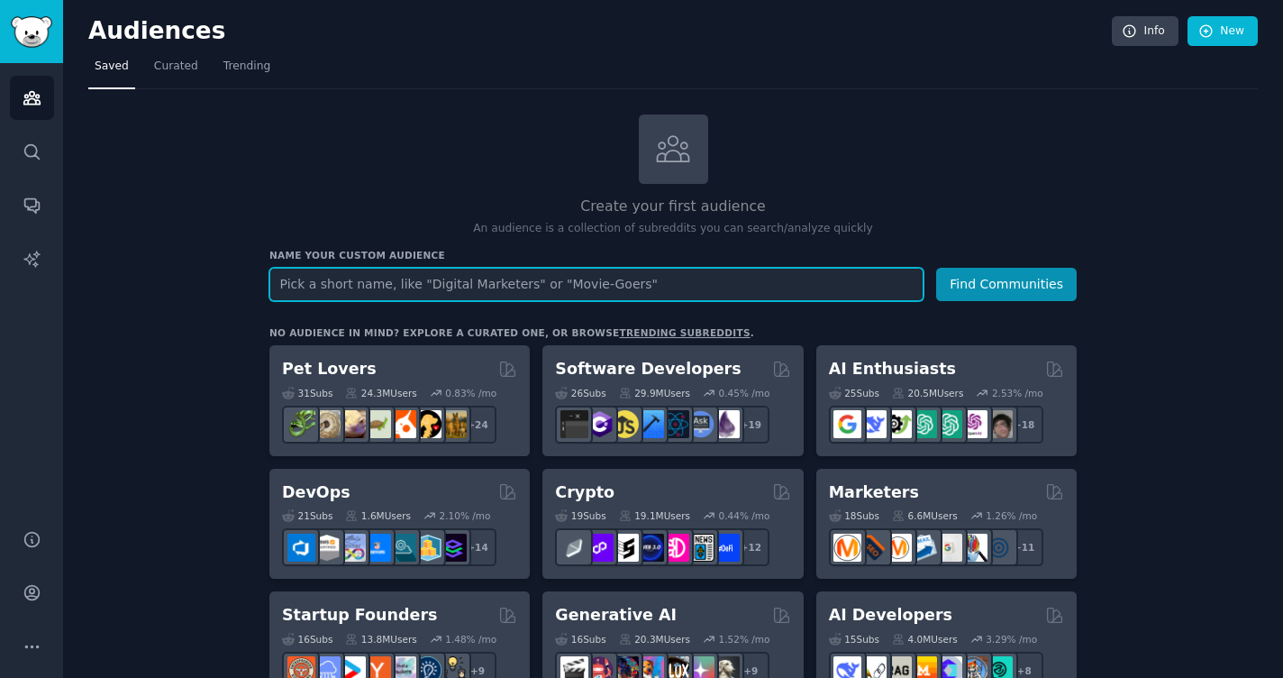
click at [443, 279] on input "text" at bounding box center [596, 284] width 654 height 33
type input "a"
click at [447, 279] on input "text" at bounding box center [596, 284] width 654 height 33
type input "mixing mastering"
click at [936, 268] on button "Find Communities" at bounding box center [1006, 284] width 141 height 33
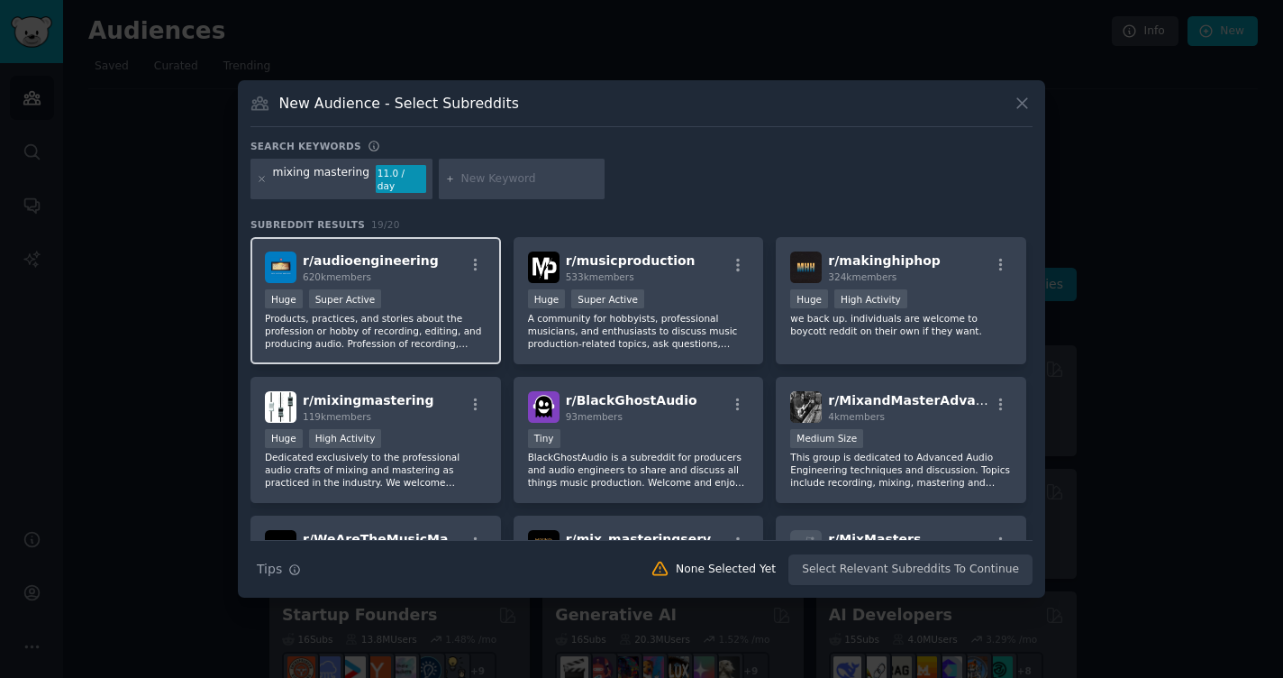
click at [399, 290] on div "Huge Super Active" at bounding box center [376, 300] width 222 height 23
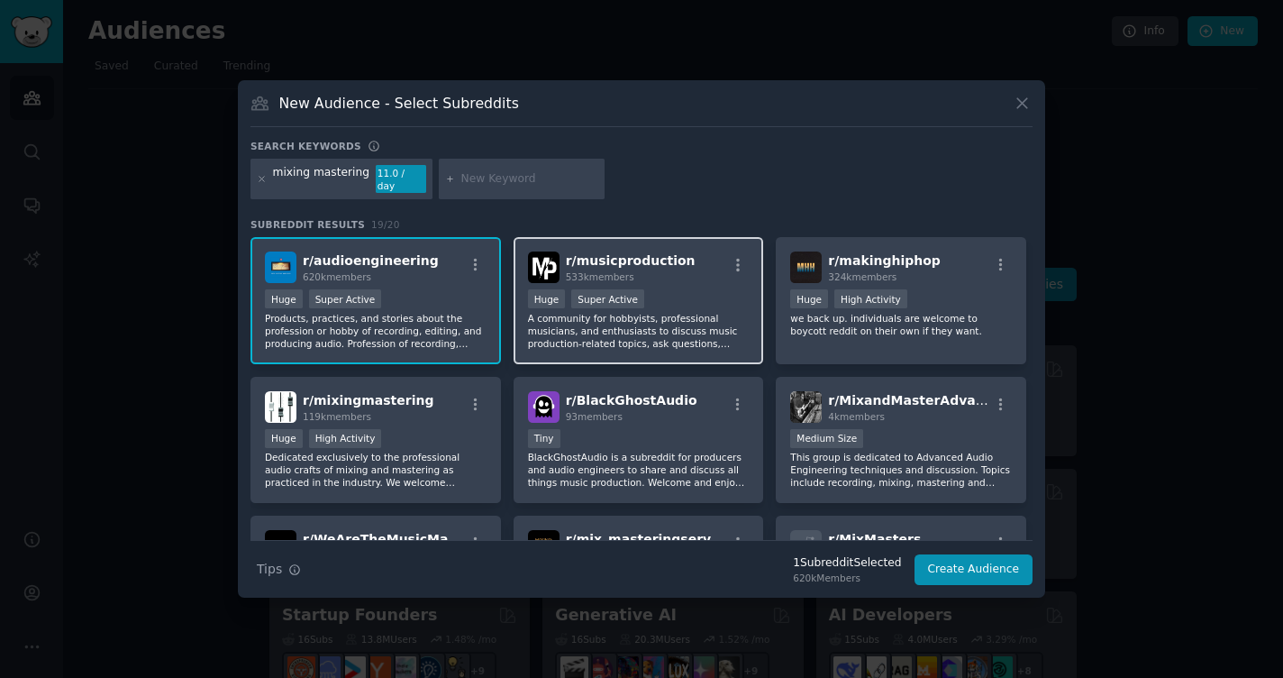
click at [657, 280] on div "r/ musicproduction 533k members >= 95th percentile for submissions / day Huge S…" at bounding box center [639, 300] width 251 height 127
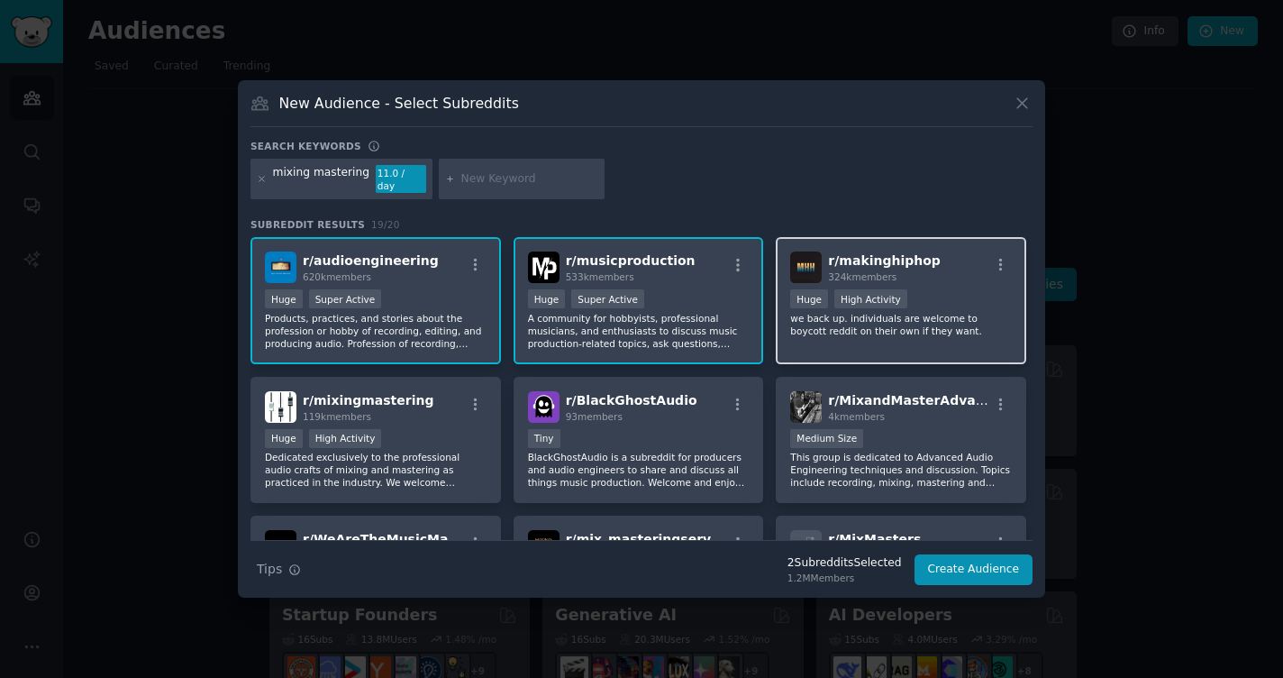
click at [914, 334] on div "r/ makinghiphop 324k members Huge High Activity we back up. individuals are wel…" at bounding box center [901, 300] width 251 height 127
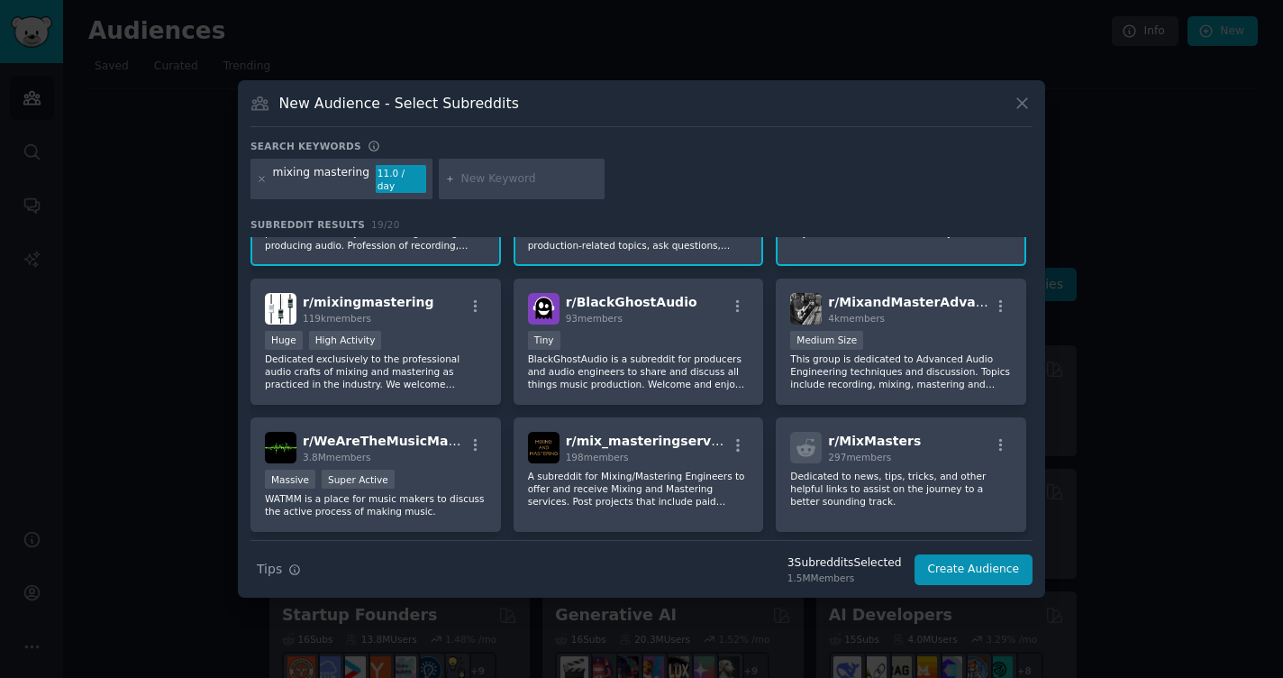
scroll to position [111, 0]
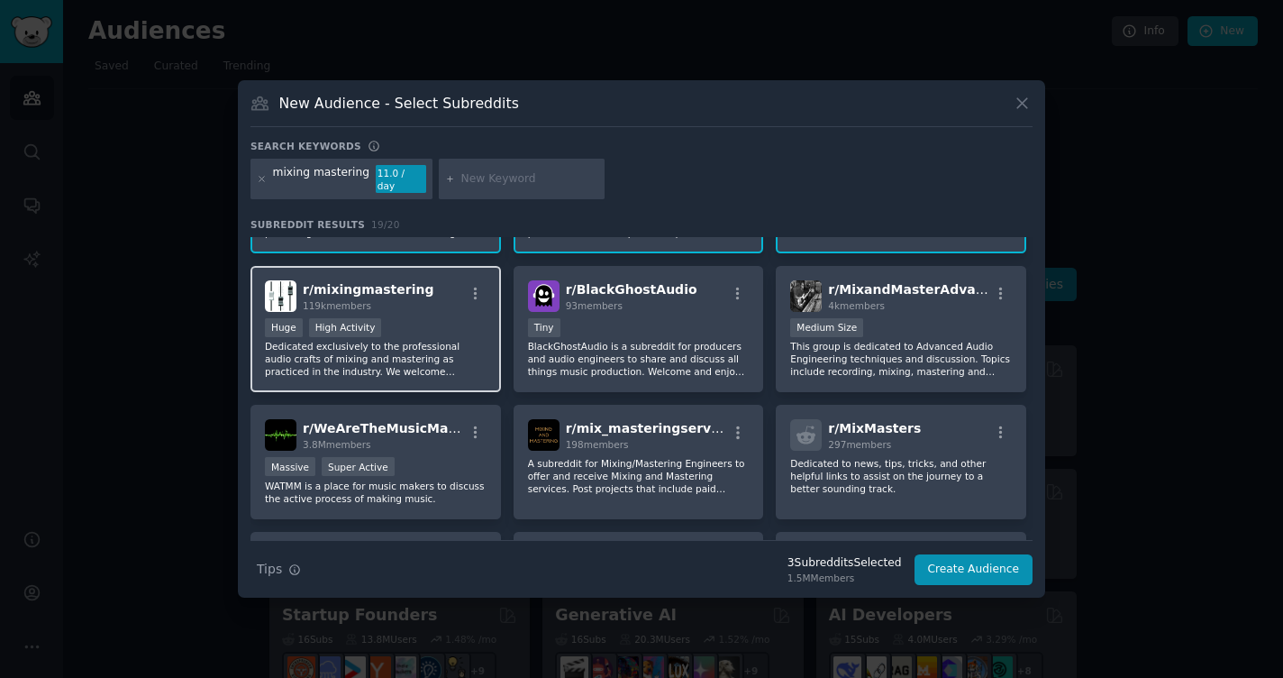
click at [452, 301] on div "r/ mixingmastering 119k members" at bounding box center [376, 296] width 222 height 32
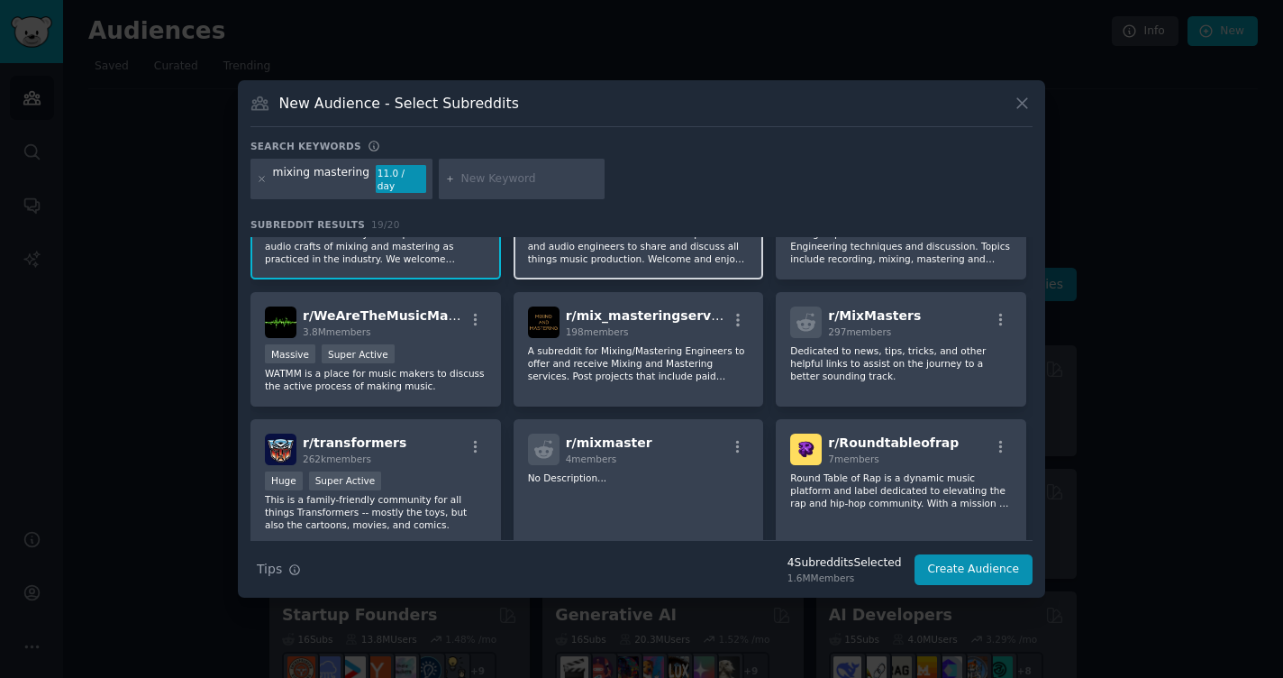
scroll to position [225, 0]
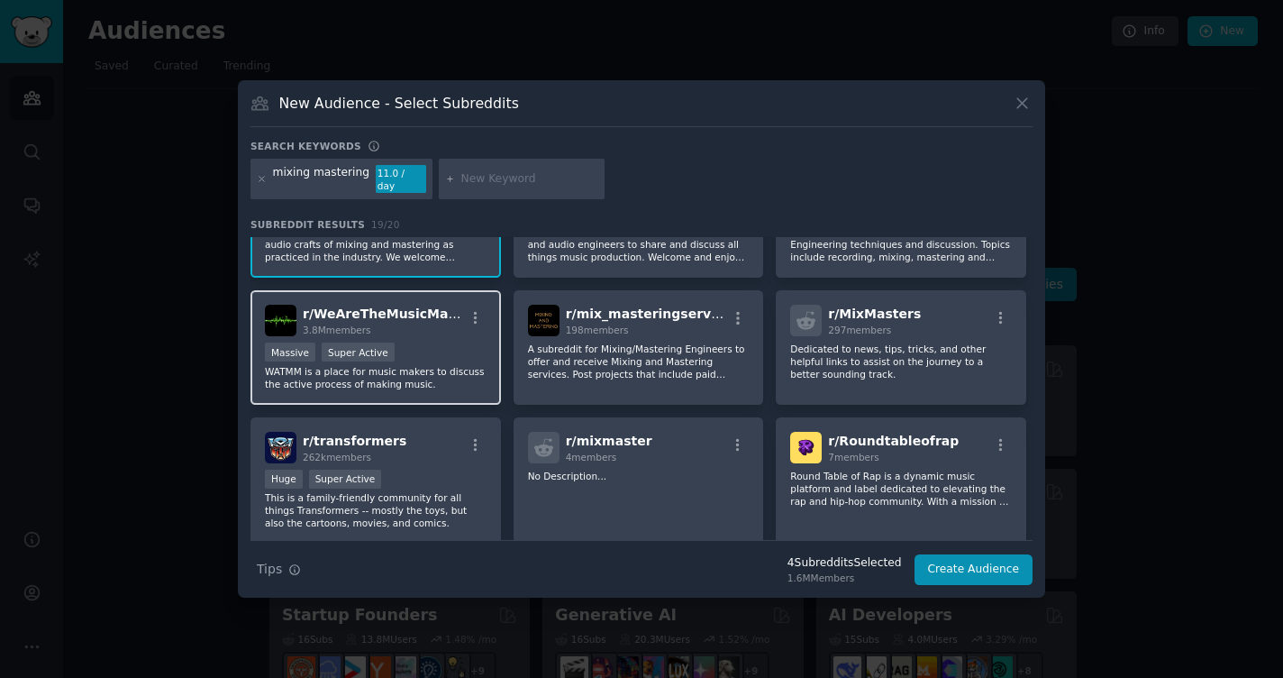
click at [449, 324] on div "3.8M members" at bounding box center [383, 330] width 161 height 13
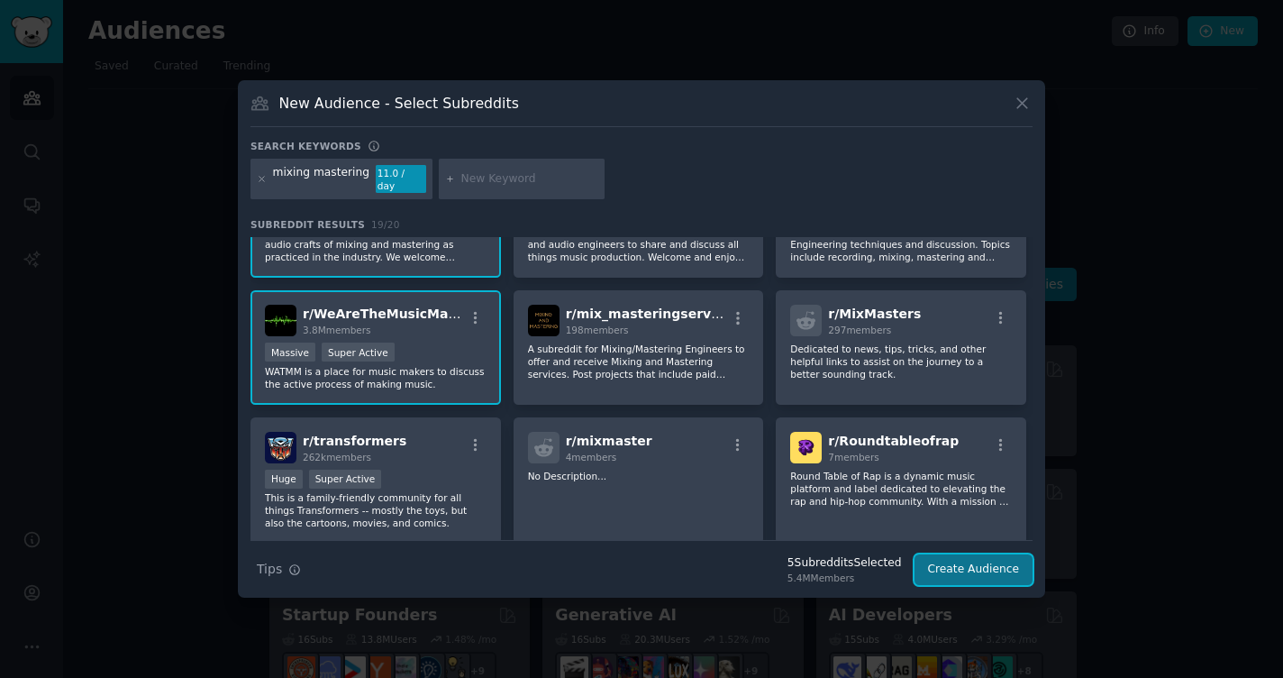
click at [960, 558] on button "Create Audience" at bounding box center [974, 569] width 119 height 31
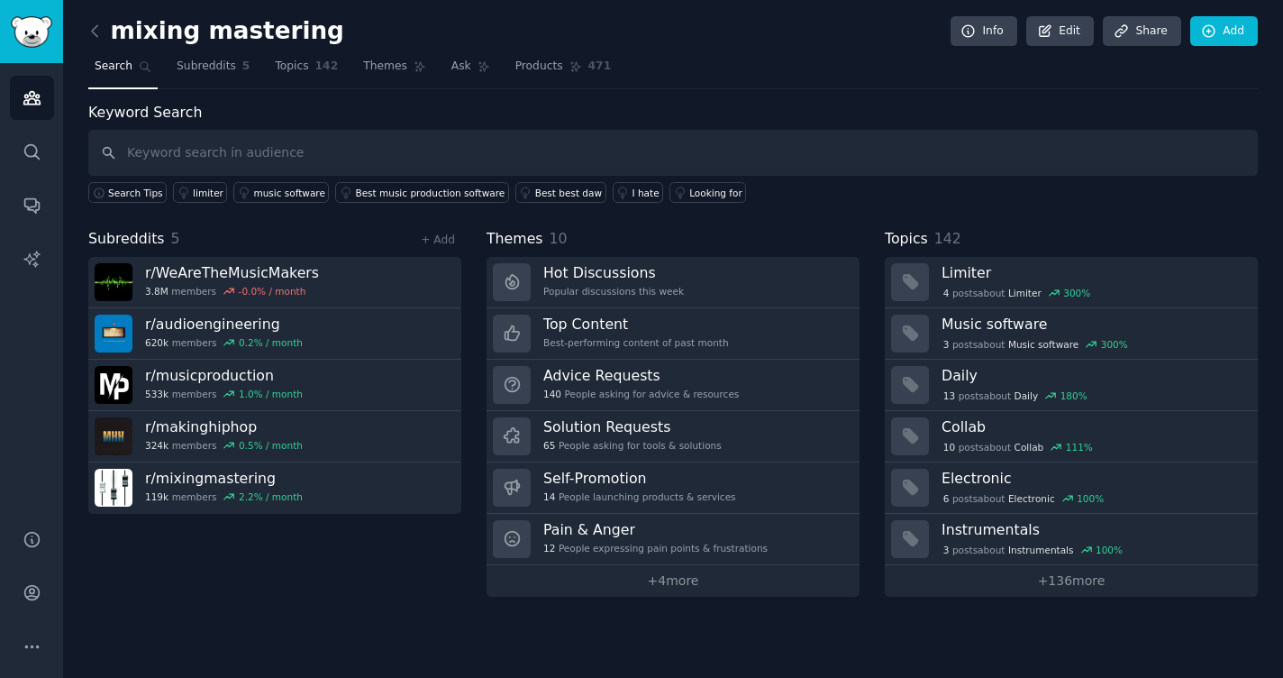
click at [255, 155] on input "text" at bounding box center [673, 153] width 1170 height 46
type input "ai coach"
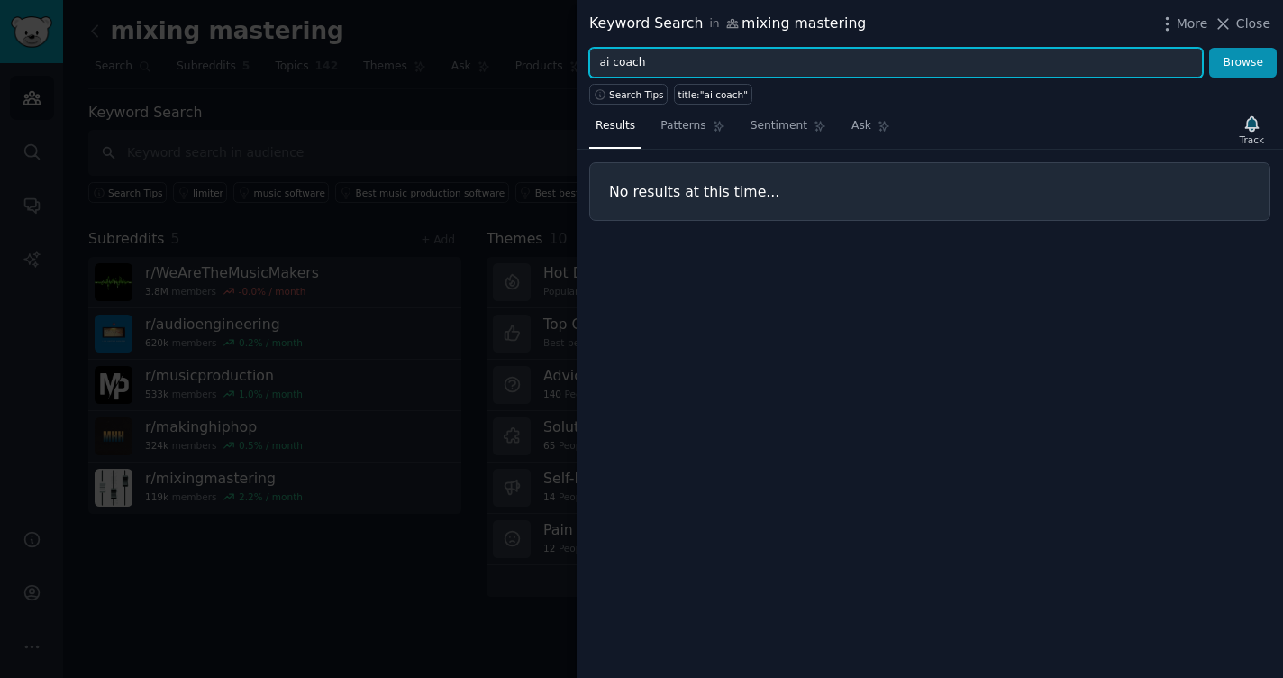
drag, startPoint x: 667, startPoint y: 61, endPoint x: 614, endPoint y: 65, distance: 53.3
click at [614, 65] on input "ai coach" at bounding box center [896, 63] width 614 height 31
click at [1091, 48] on button "Browse" at bounding box center [1243, 63] width 68 height 31
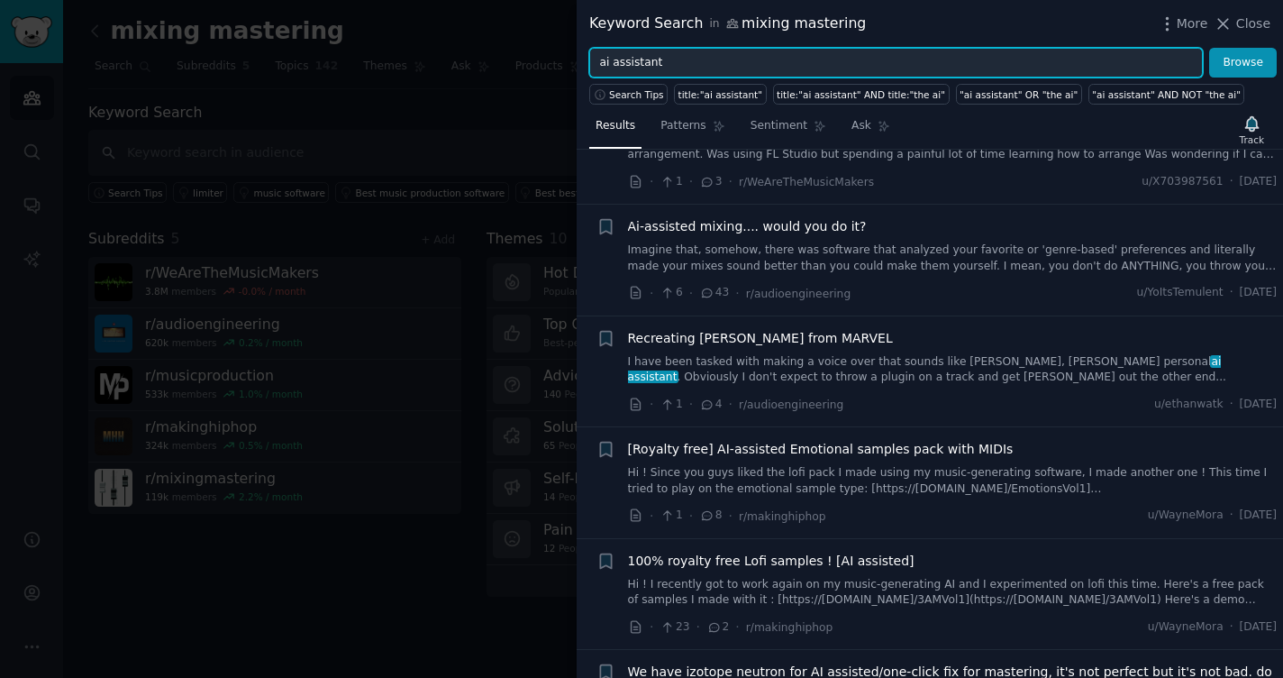
scroll to position [1800, 0]
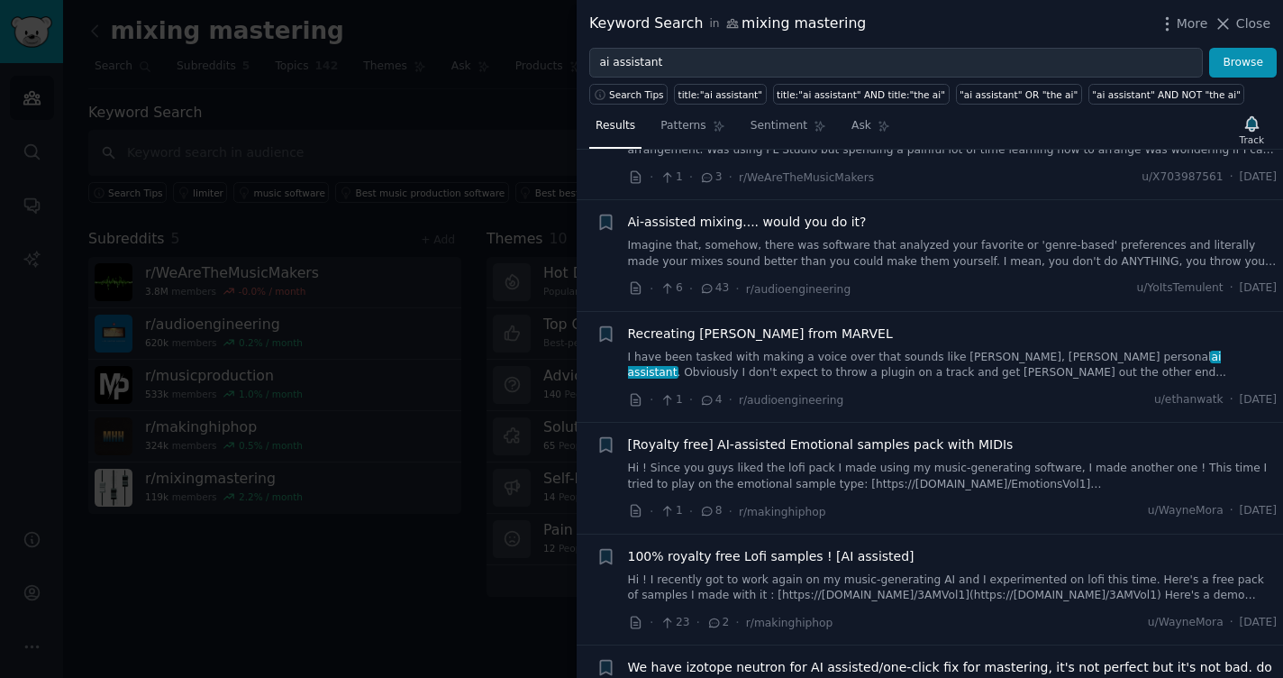
click at [832, 213] on span "Ai-assisted mixing.... would you do it?" at bounding box center [747, 222] width 239 height 19
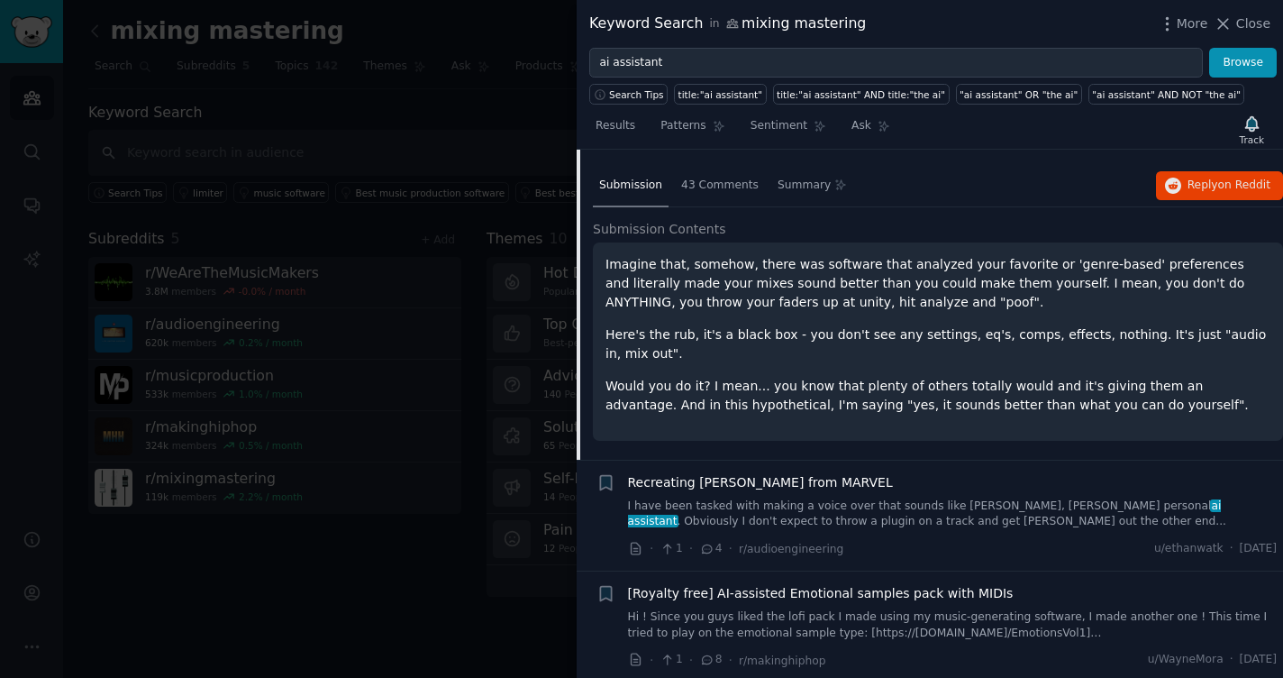
scroll to position [1942, 0]
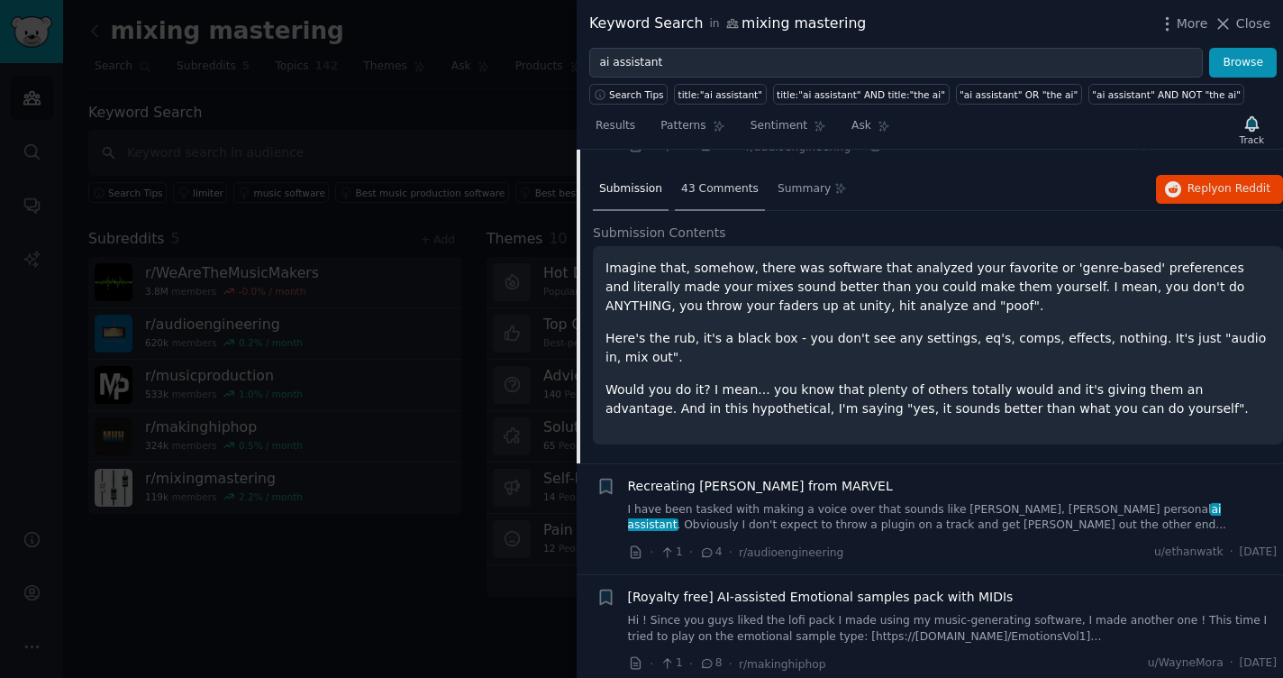
click at [733, 181] on span "43 Comments" at bounding box center [720, 189] width 78 height 16
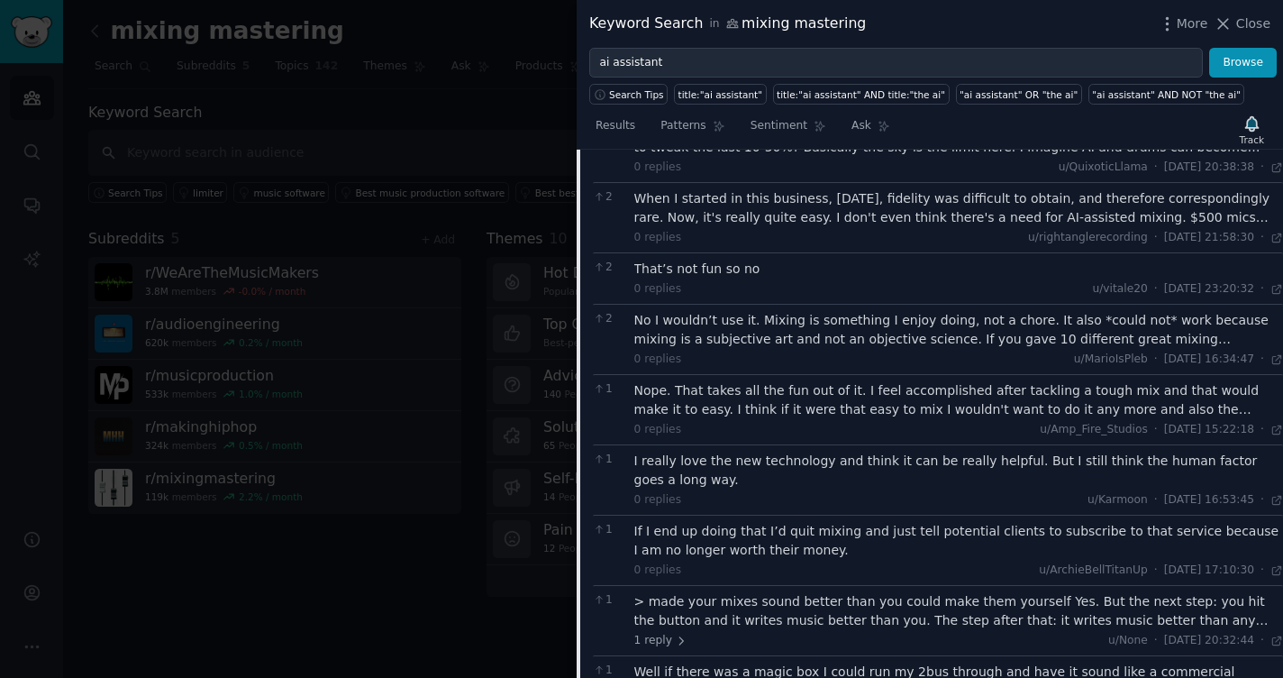
scroll to position [2233, 0]
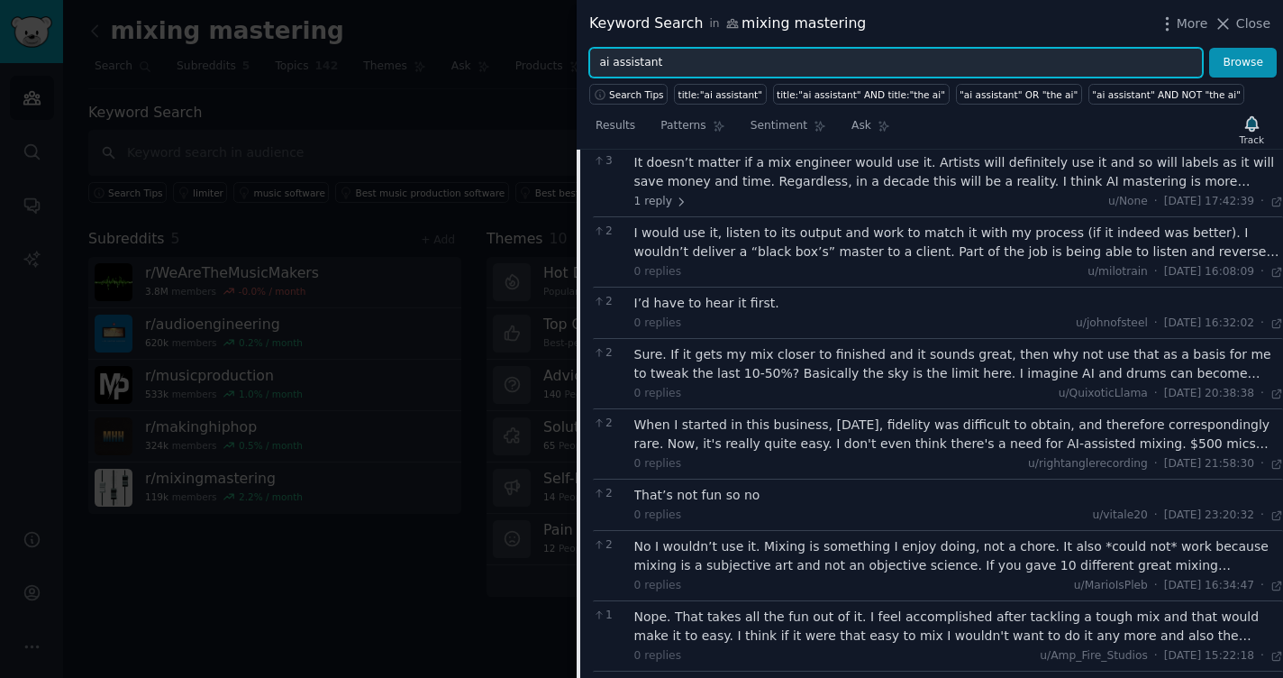
drag, startPoint x: 677, startPoint y: 62, endPoint x: 398, endPoint y: 41, distance: 279.3
click at [589, 48] on input "ai assistant" at bounding box center [896, 63] width 614 height 31
type input "to do list"
click at [1091, 48] on button "Browse" at bounding box center [1243, 63] width 68 height 31
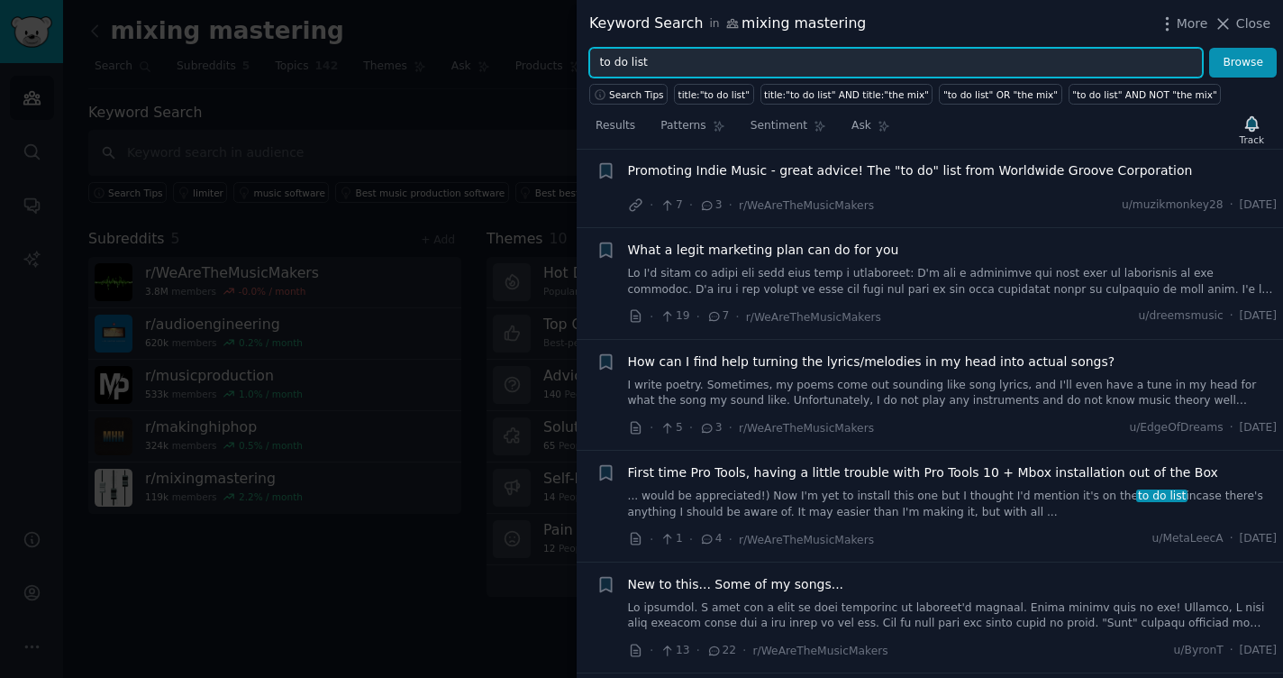
scroll to position [2595, 0]
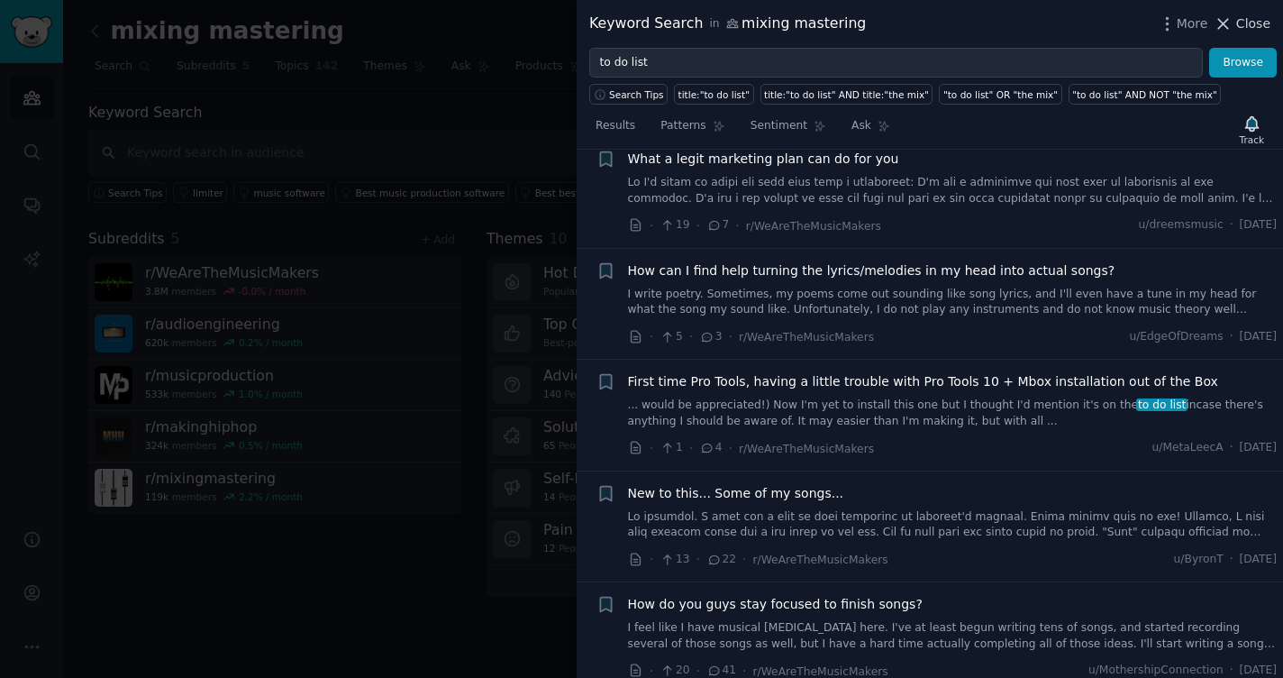
click at [1091, 29] on icon at bounding box center [1224, 24] width 10 height 10
